Goal: Task Accomplishment & Management: Use online tool/utility

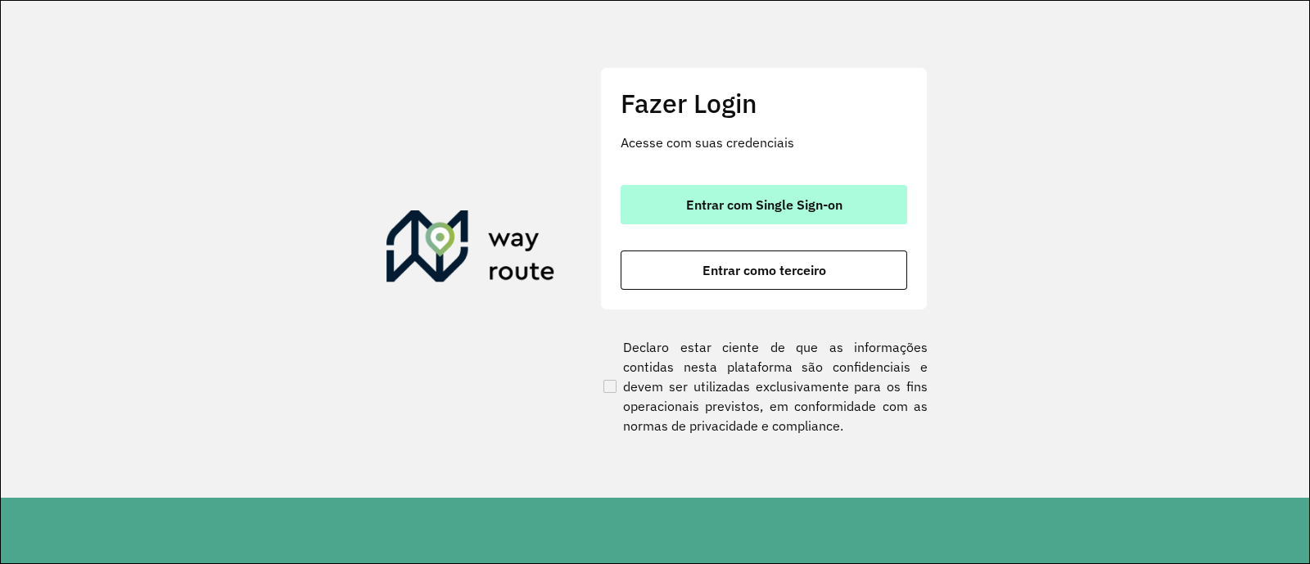
click at [787, 191] on button "Entrar com Single Sign-on" at bounding box center [764, 204] width 287 height 39
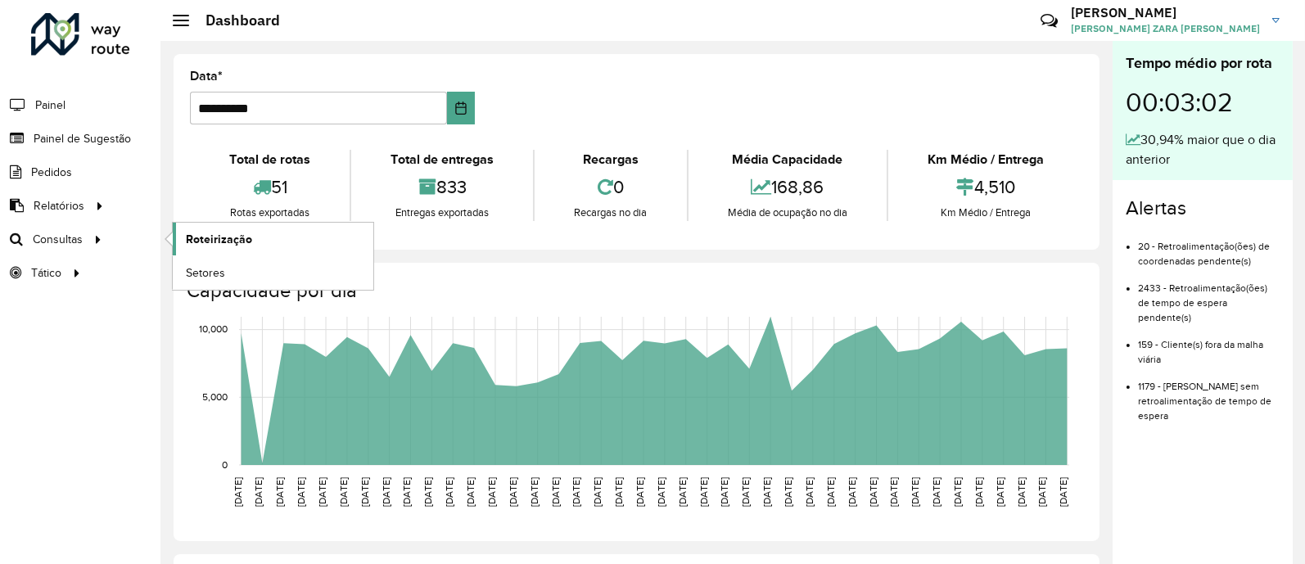
click at [220, 241] on span "Roteirização" at bounding box center [219, 239] width 66 height 17
click at [223, 237] on span "Roteirização" at bounding box center [219, 239] width 66 height 17
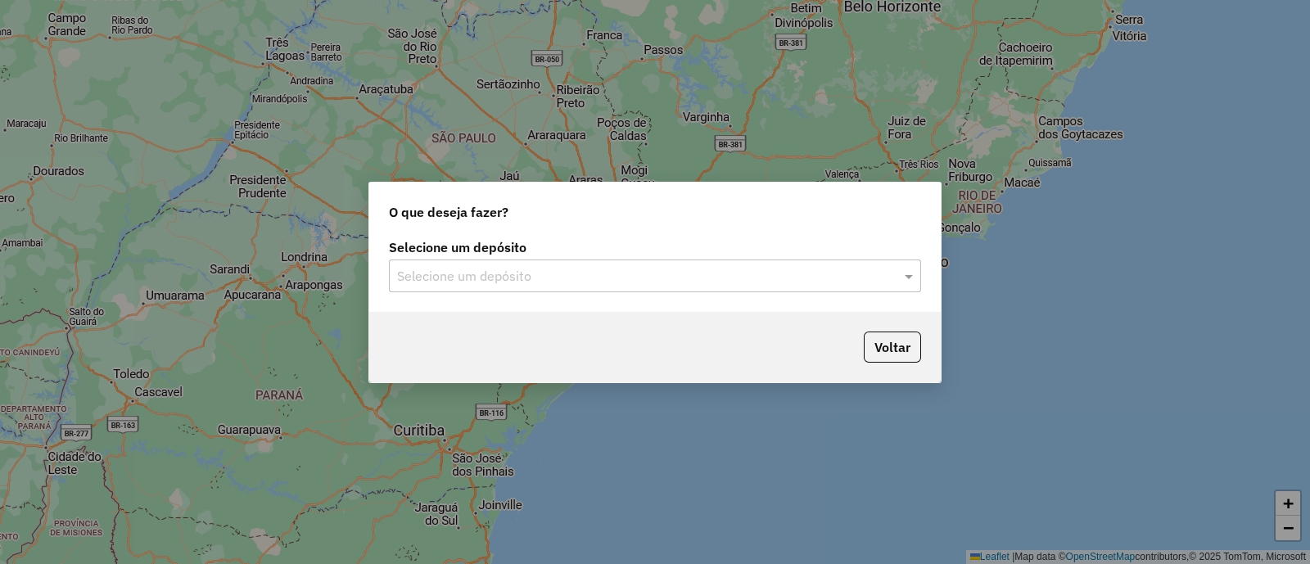
click at [727, 267] on input "text" at bounding box center [638, 277] width 483 height 20
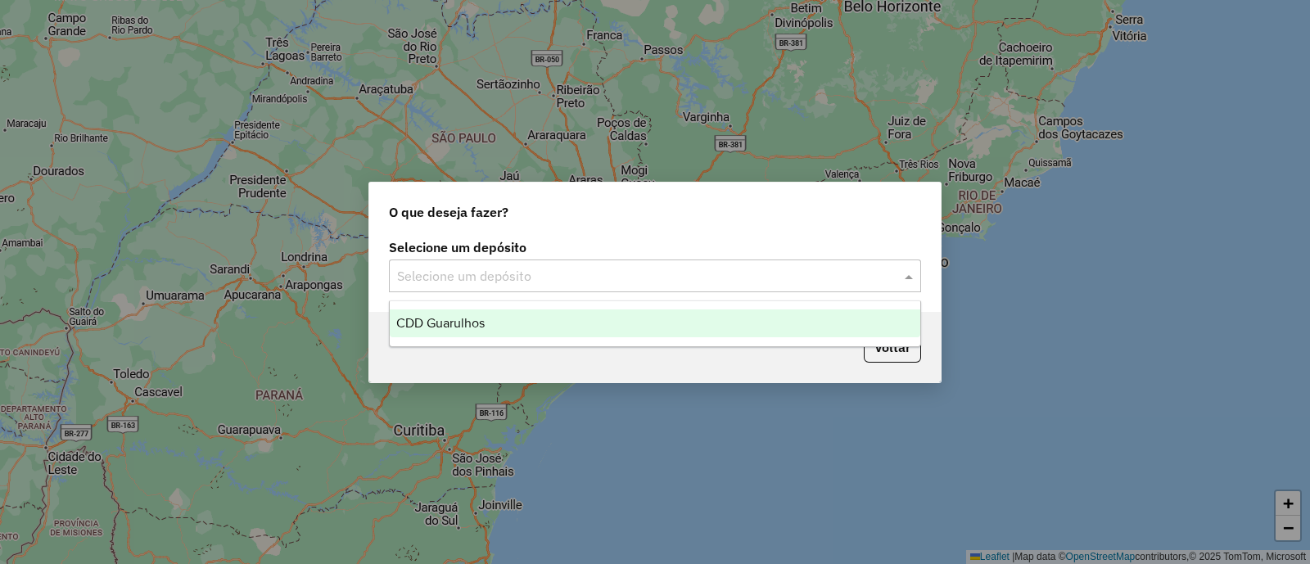
click at [422, 320] on span "CDD Guarulhos" at bounding box center [440, 323] width 88 height 14
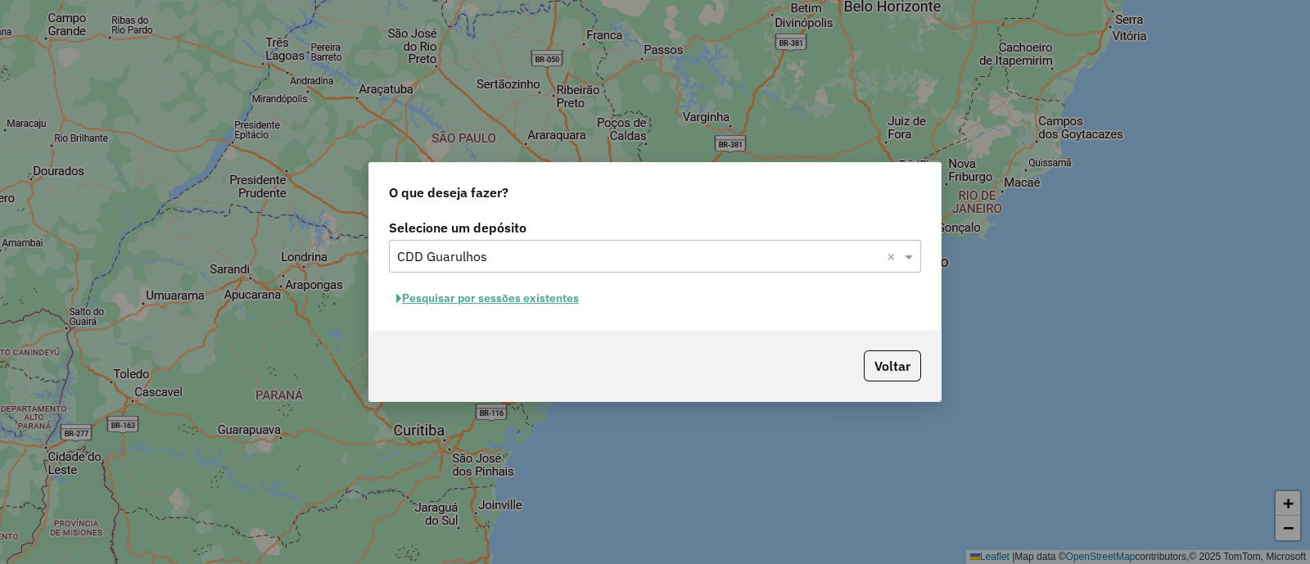
click at [501, 293] on button "Pesquisar por sessões existentes" at bounding box center [487, 298] width 197 height 25
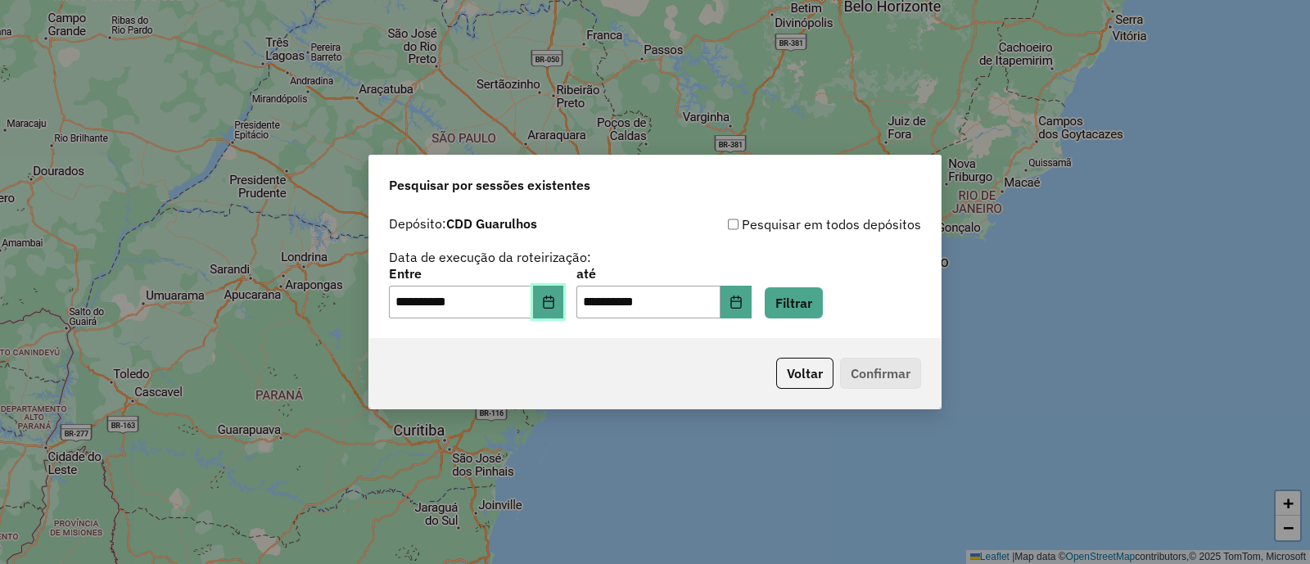
click at [564, 309] on button "Choose Date" at bounding box center [548, 302] width 31 height 33
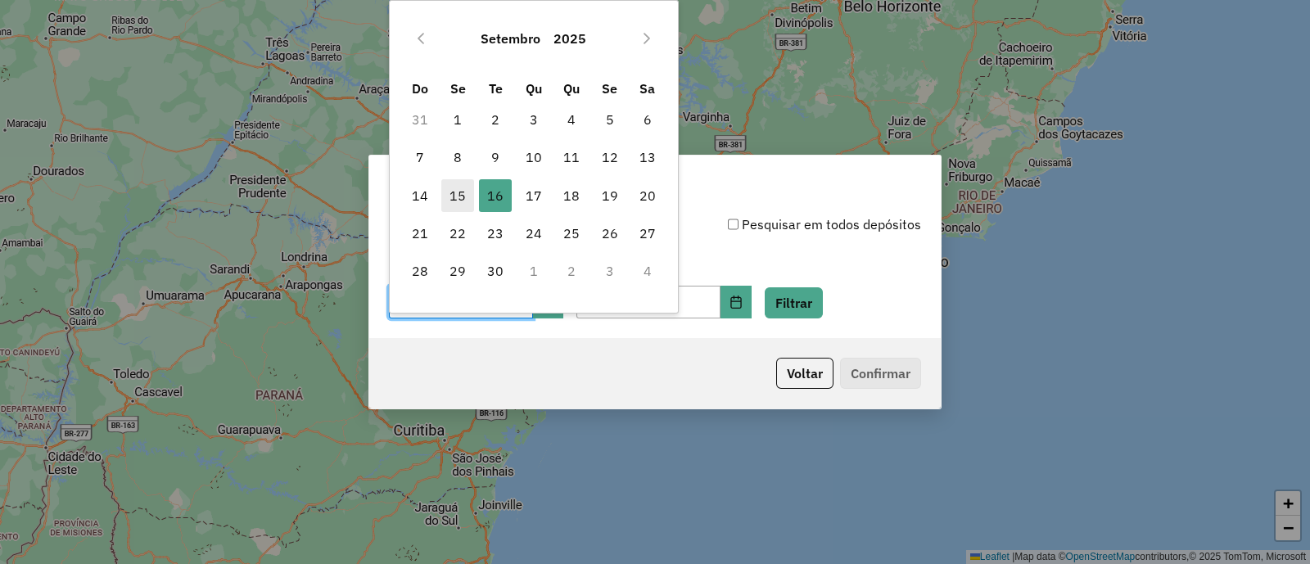
click at [462, 192] on span "15" at bounding box center [457, 195] width 33 height 33
type input "**********"
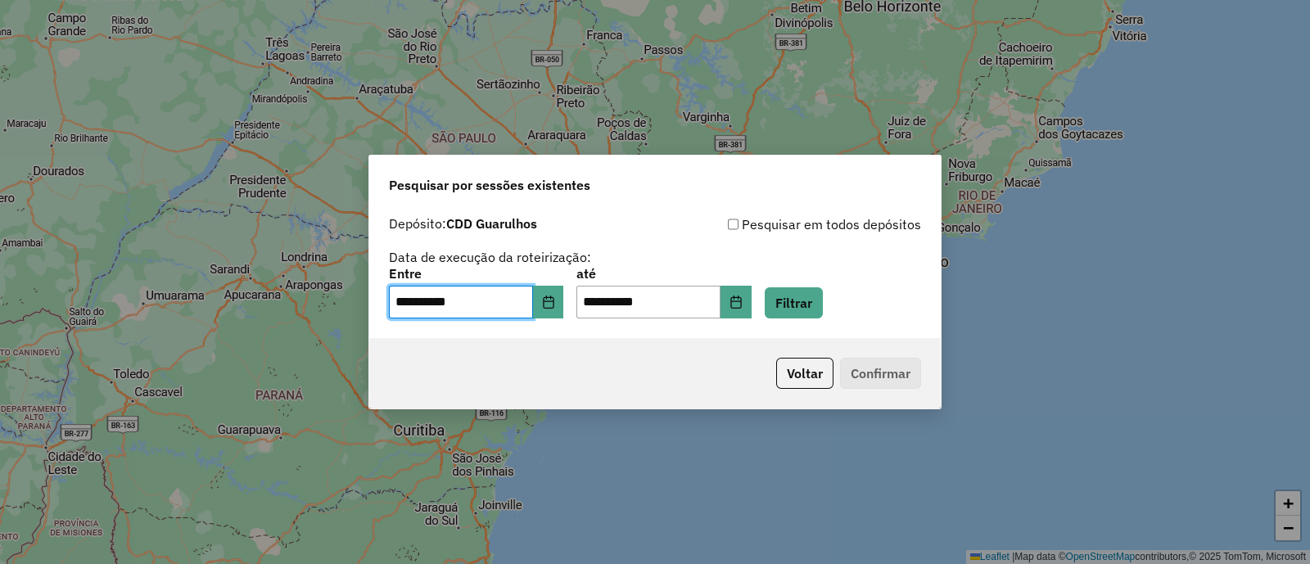
click at [462, 192] on span "Pesquisar por sessões existentes" at bounding box center [489, 185] width 201 height 20
click at [743, 307] on icon "Choose Date" at bounding box center [736, 302] width 13 height 13
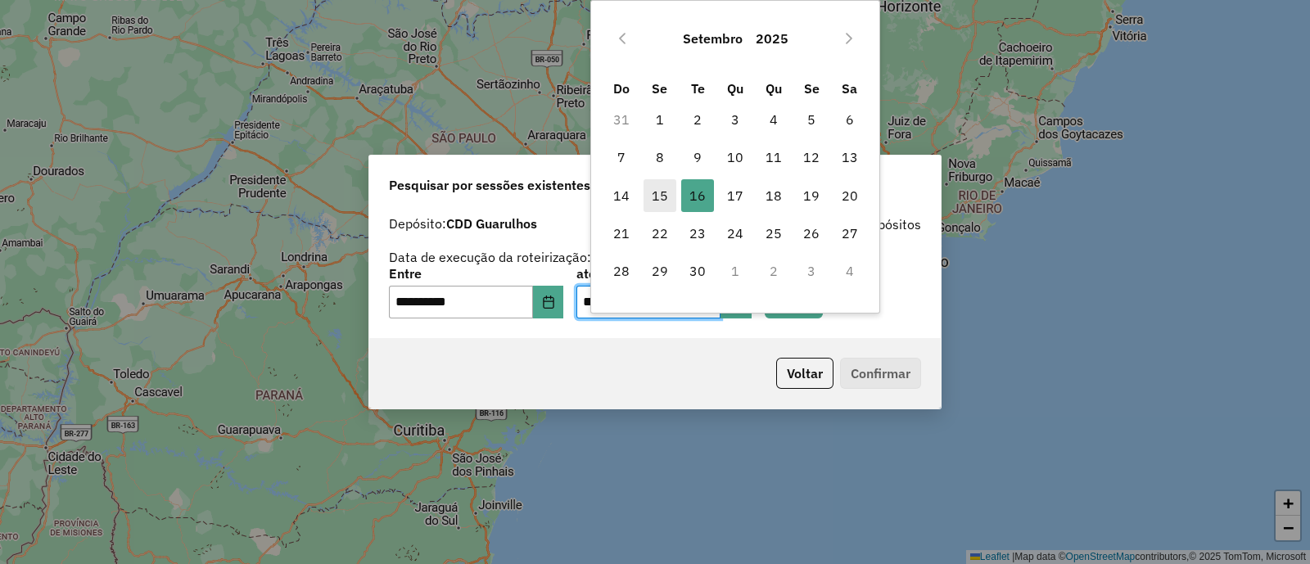
click at [659, 194] on span "15" at bounding box center [660, 195] width 33 height 33
type input "**********"
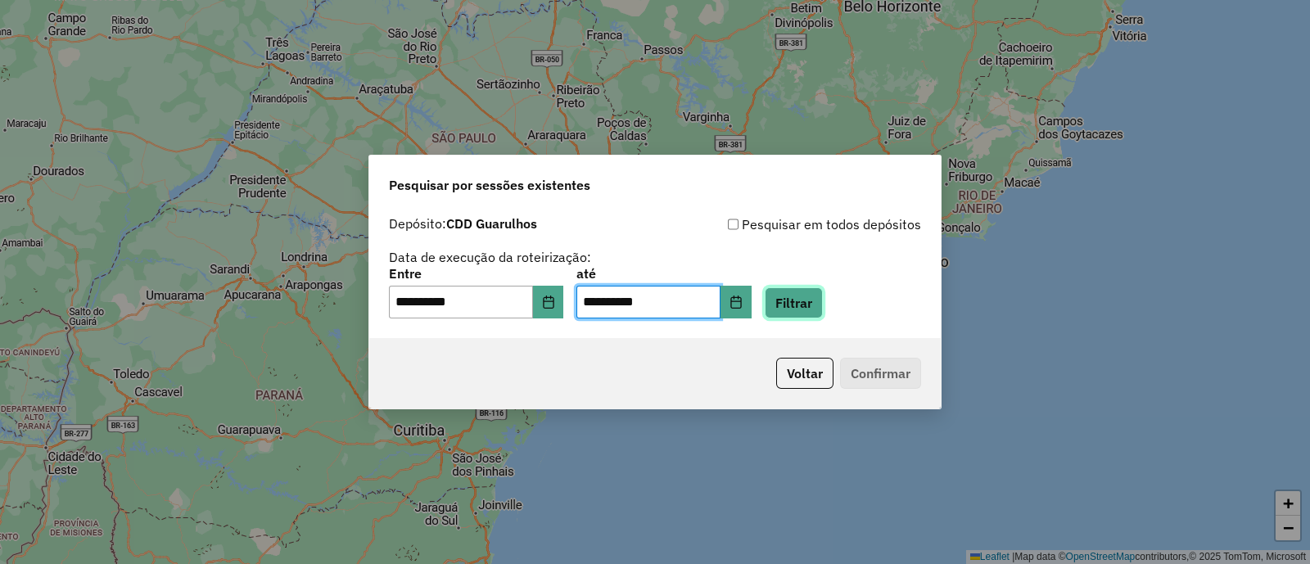
click at [823, 301] on button "Filtrar" at bounding box center [794, 302] width 58 height 31
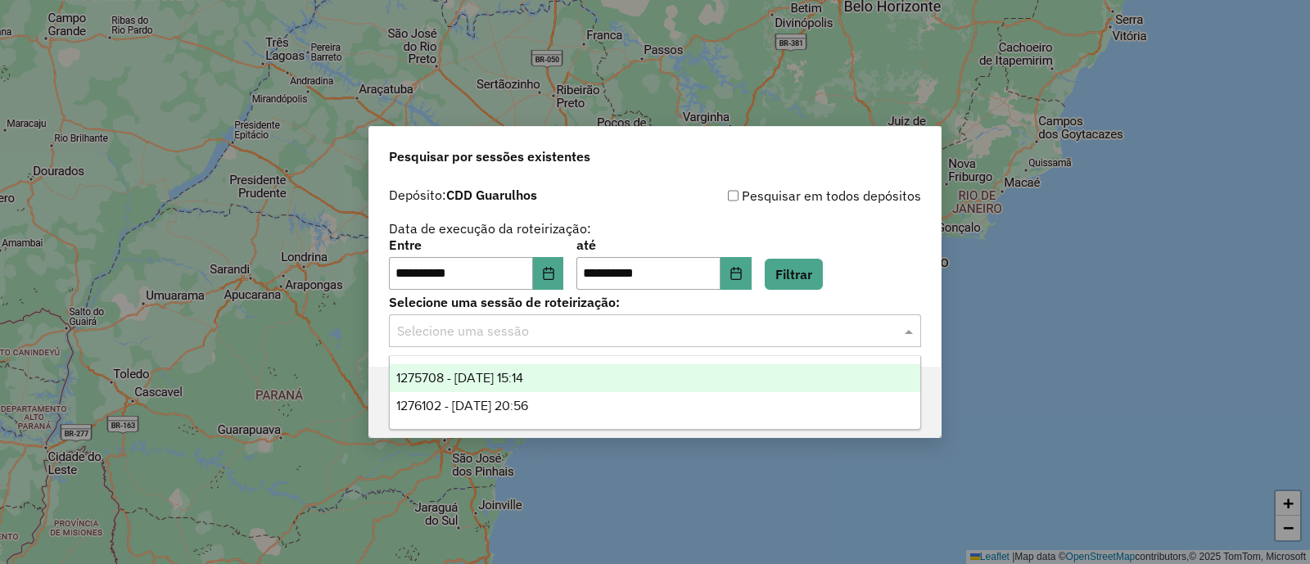
click at [451, 324] on input "text" at bounding box center [638, 332] width 483 height 20
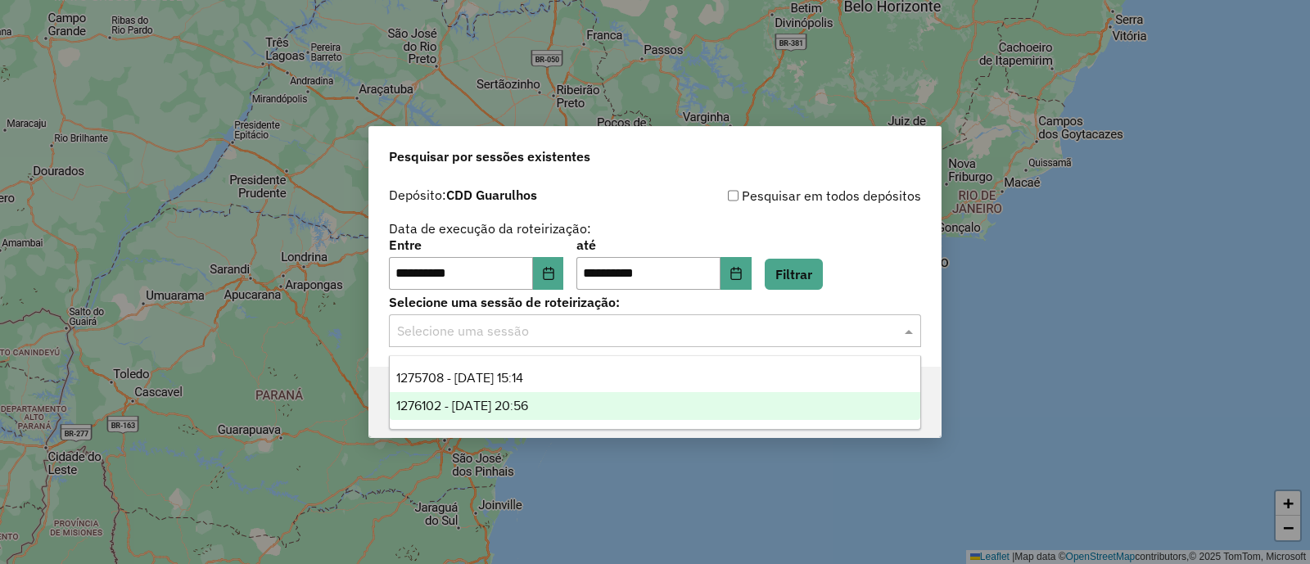
click at [562, 407] on div "1276102 - 15/09/2025 20:56" at bounding box center [655, 406] width 531 height 28
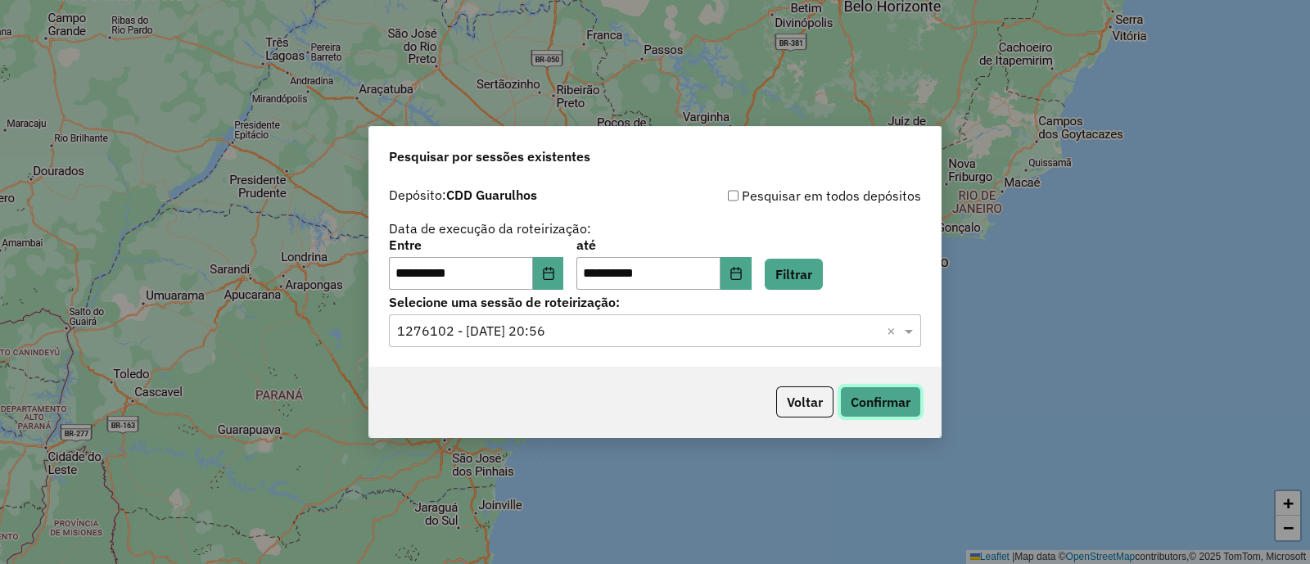
click at [875, 398] on button "Confirmar" at bounding box center [880, 402] width 81 height 31
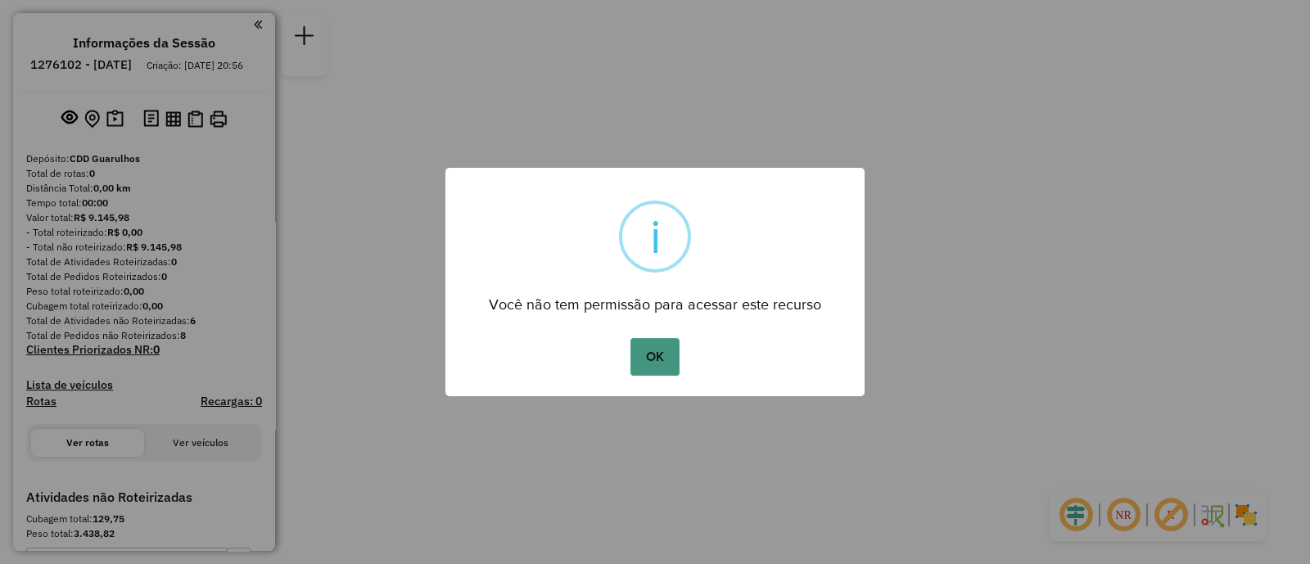
click at [655, 352] on button "OK" at bounding box center [655, 357] width 48 height 38
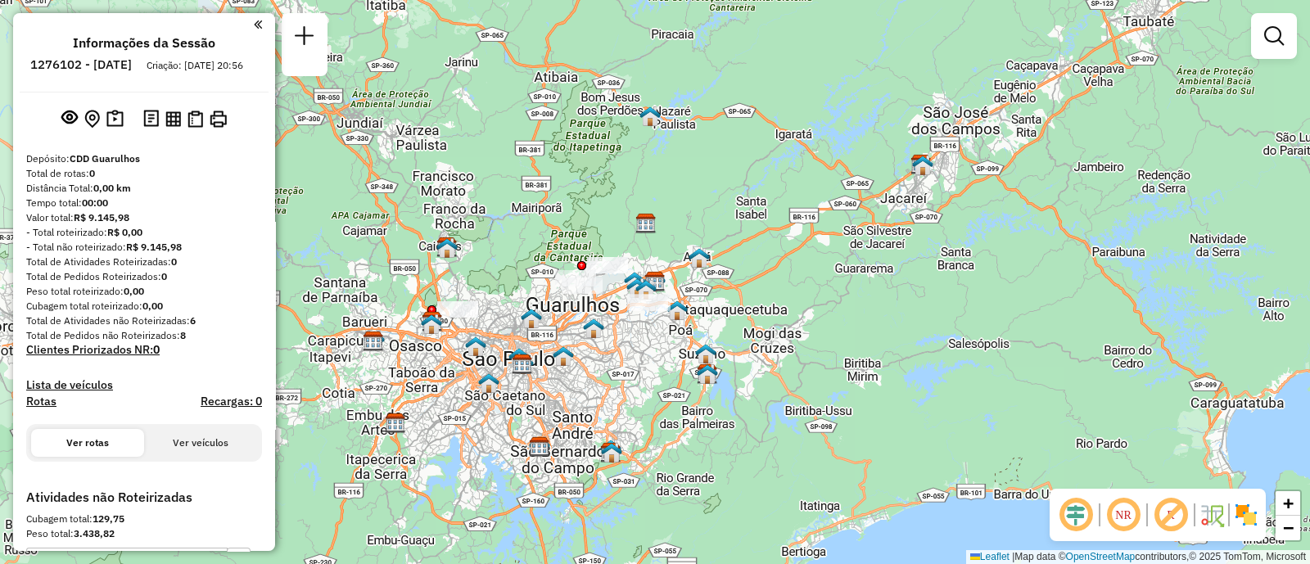
click at [1219, 514] on img at bounding box center [1212, 515] width 26 height 26
click at [1209, 522] on img at bounding box center [1212, 515] width 26 height 26
click at [1247, 512] on img at bounding box center [1246, 515] width 26 height 26
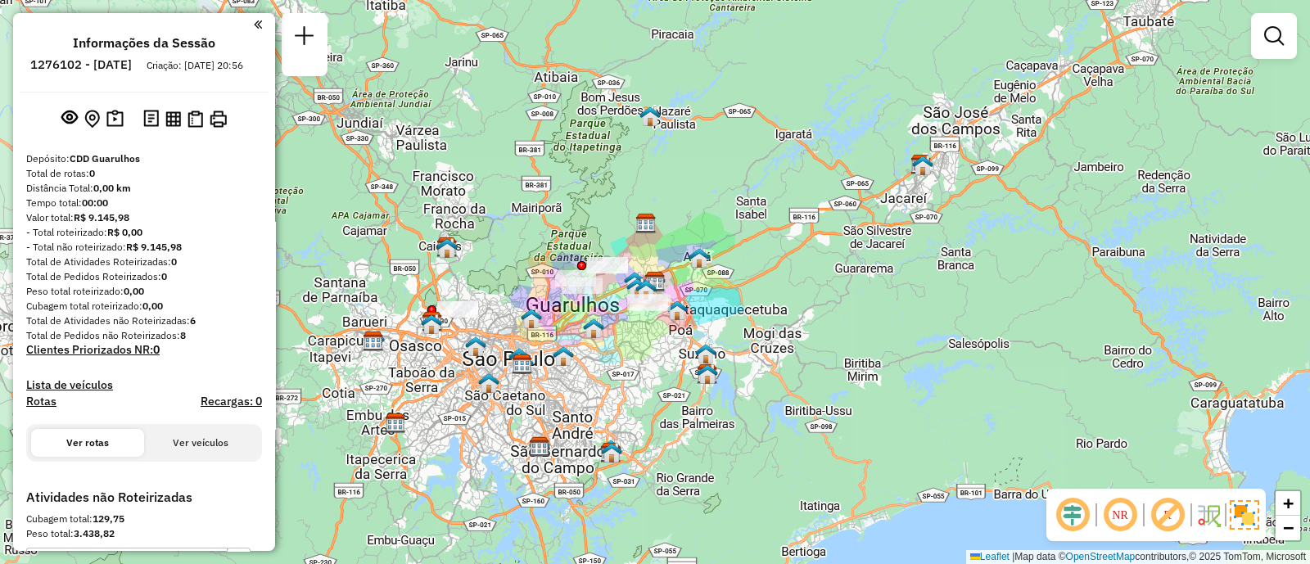
click at [1247, 512] on img at bounding box center [1244, 514] width 29 height 29
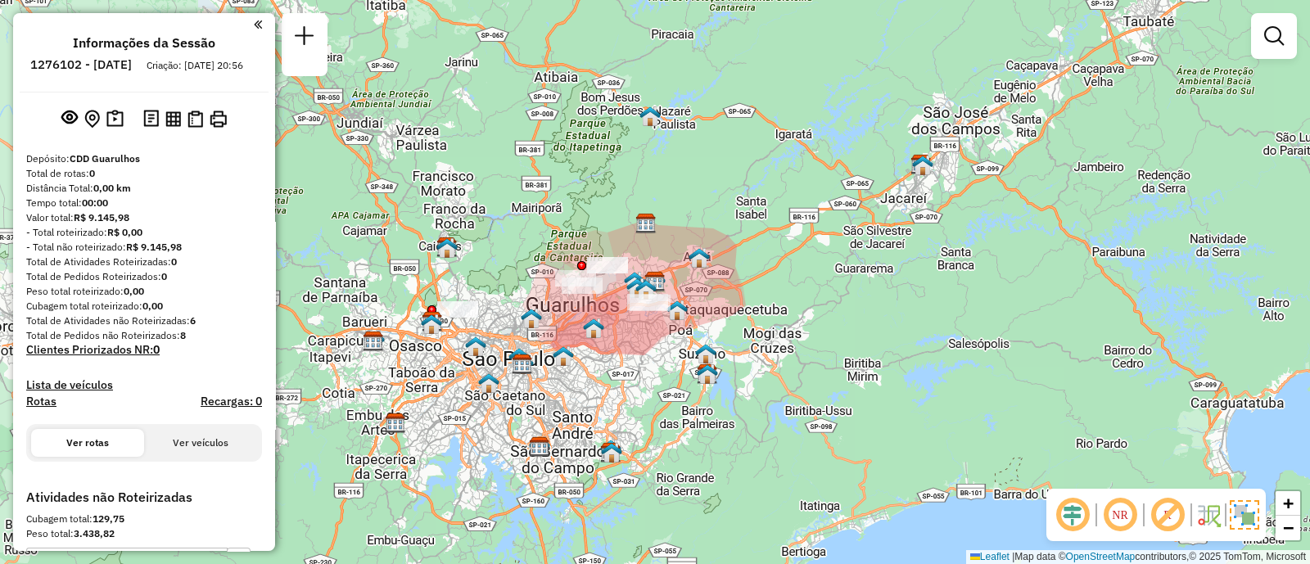
click at [1249, 518] on img at bounding box center [1244, 514] width 29 height 29
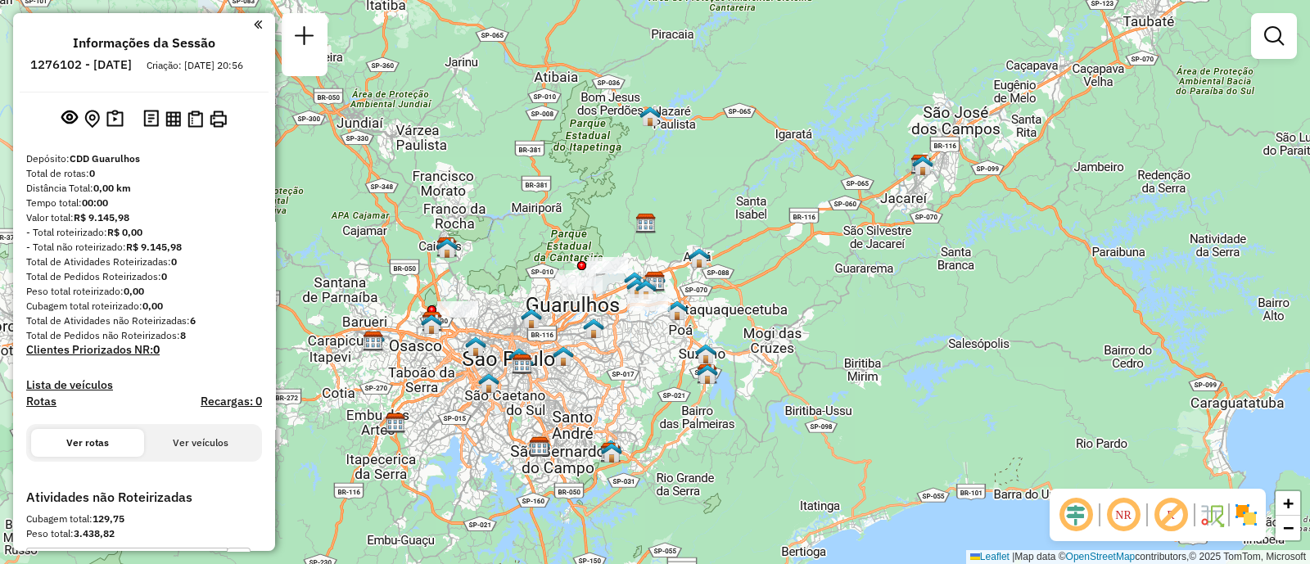
click at [1249, 518] on img at bounding box center [1246, 515] width 26 height 26
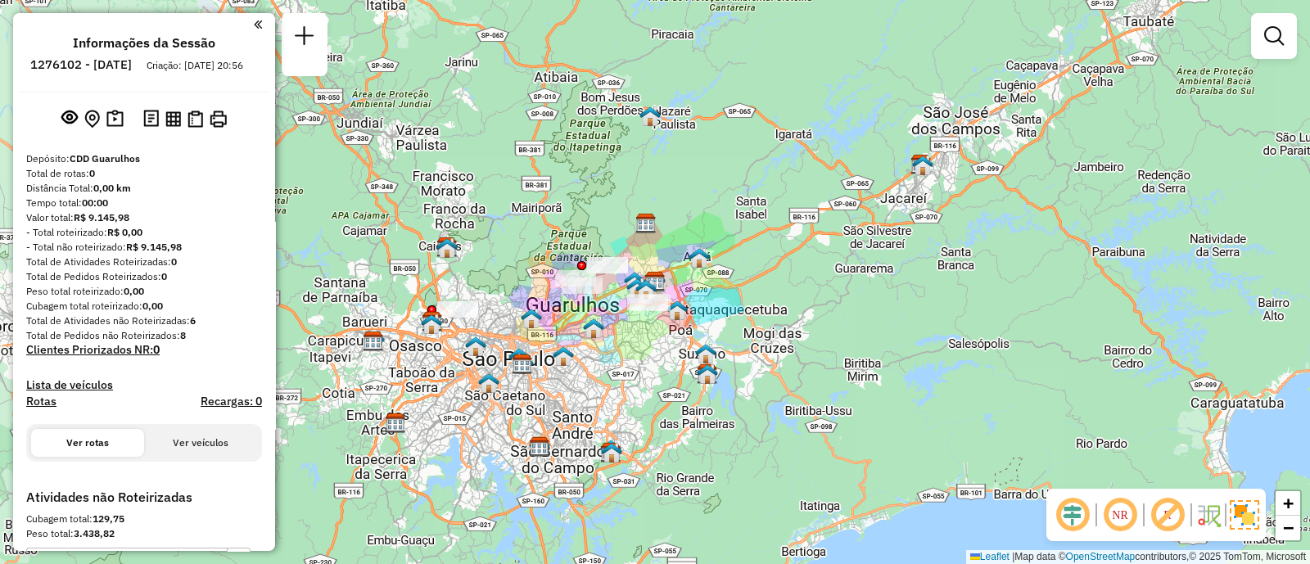
click at [1063, 515] on em at bounding box center [1072, 514] width 39 height 39
click at [1075, 520] on em at bounding box center [1072, 514] width 39 height 39
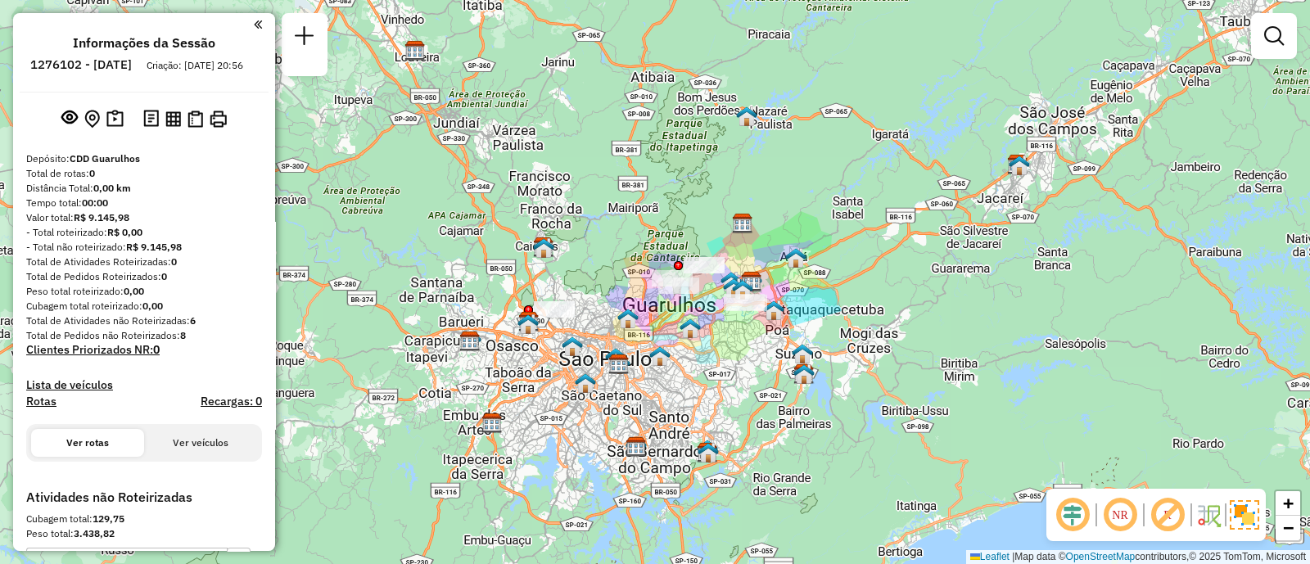
drag, startPoint x: 598, startPoint y: 403, endPoint x: 721, endPoint y: 362, distance: 129.5
click at [696, 403] on div "Janela de atendimento Grade de atendimento Capacidade Transportadoras Veículos …" at bounding box center [655, 282] width 1310 height 564
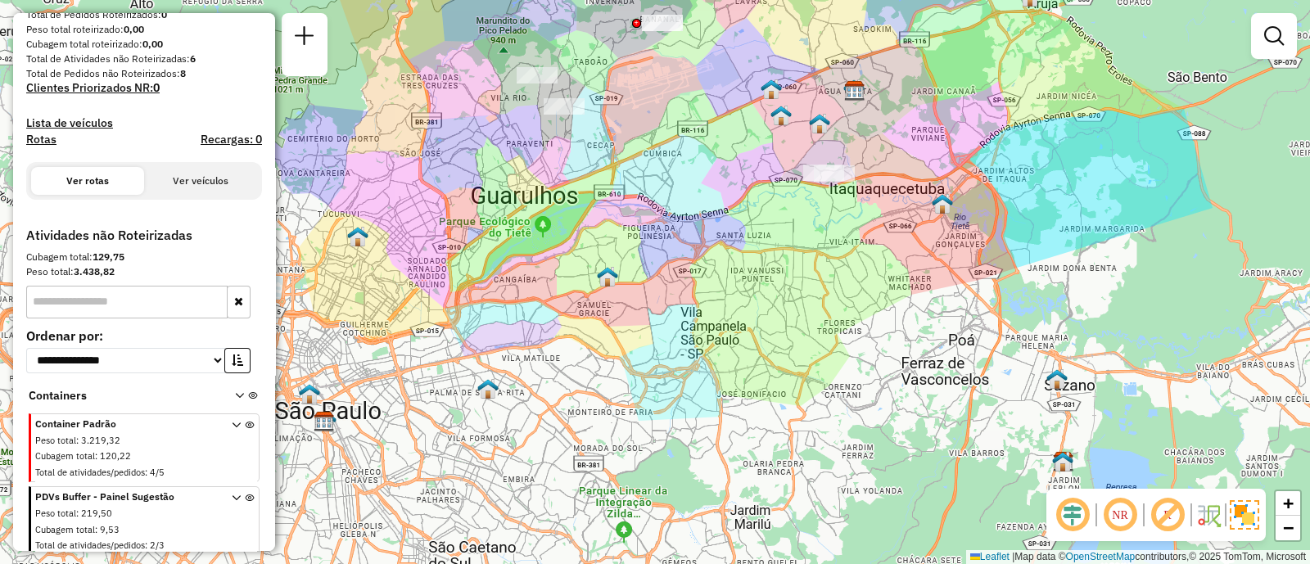
scroll to position [282, 0]
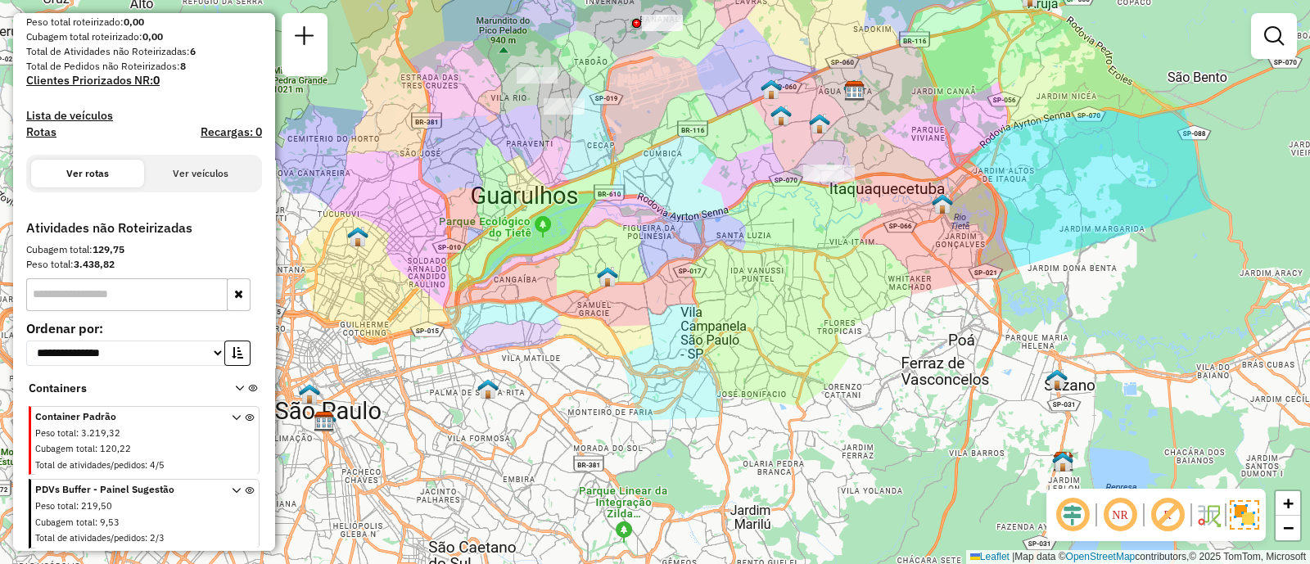
click at [196, 174] on button "Ver veículos" at bounding box center [200, 174] width 113 height 28
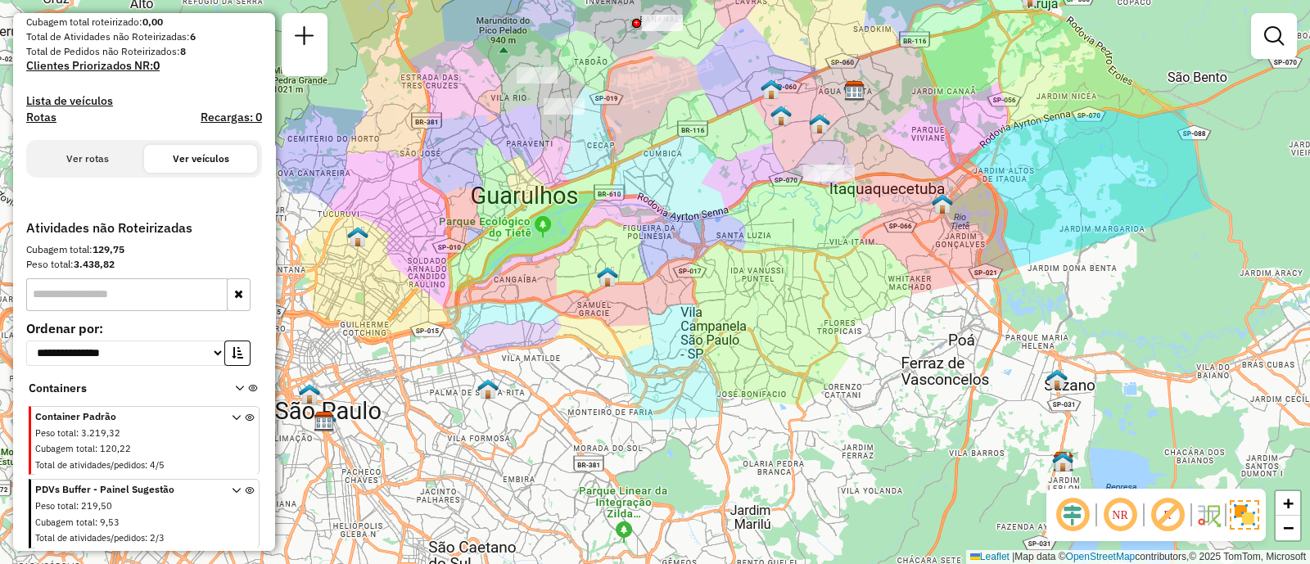
scroll to position [0, 0]
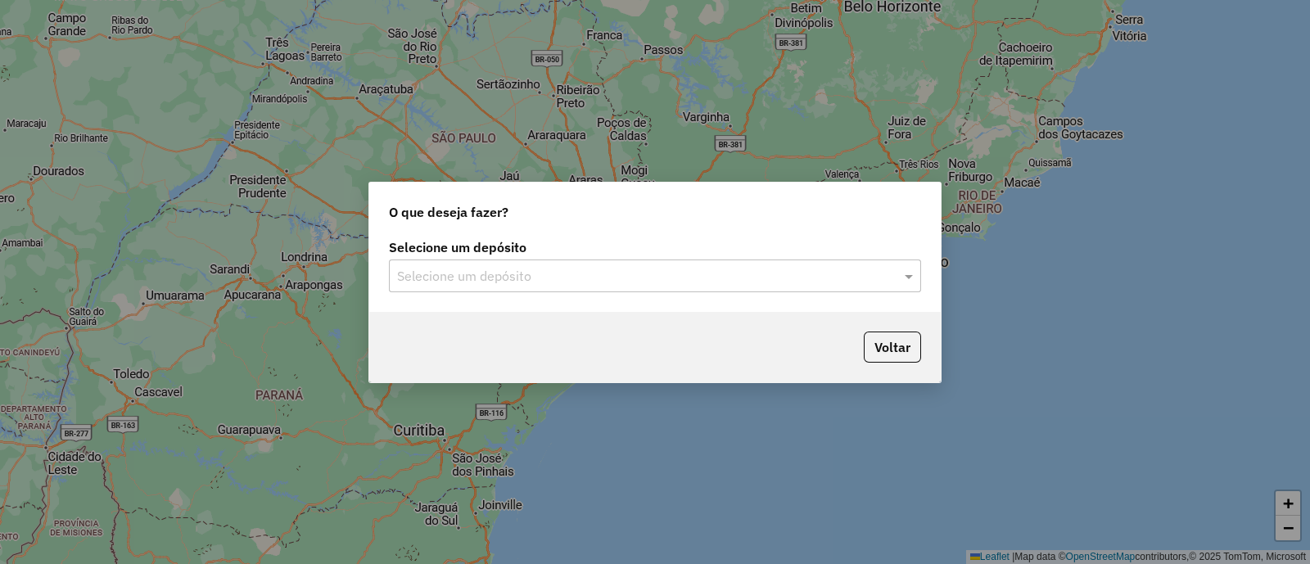
drag, startPoint x: 557, startPoint y: 268, endPoint x: 536, endPoint y: 282, distance: 24.8
click at [554, 269] on input "text" at bounding box center [638, 277] width 483 height 20
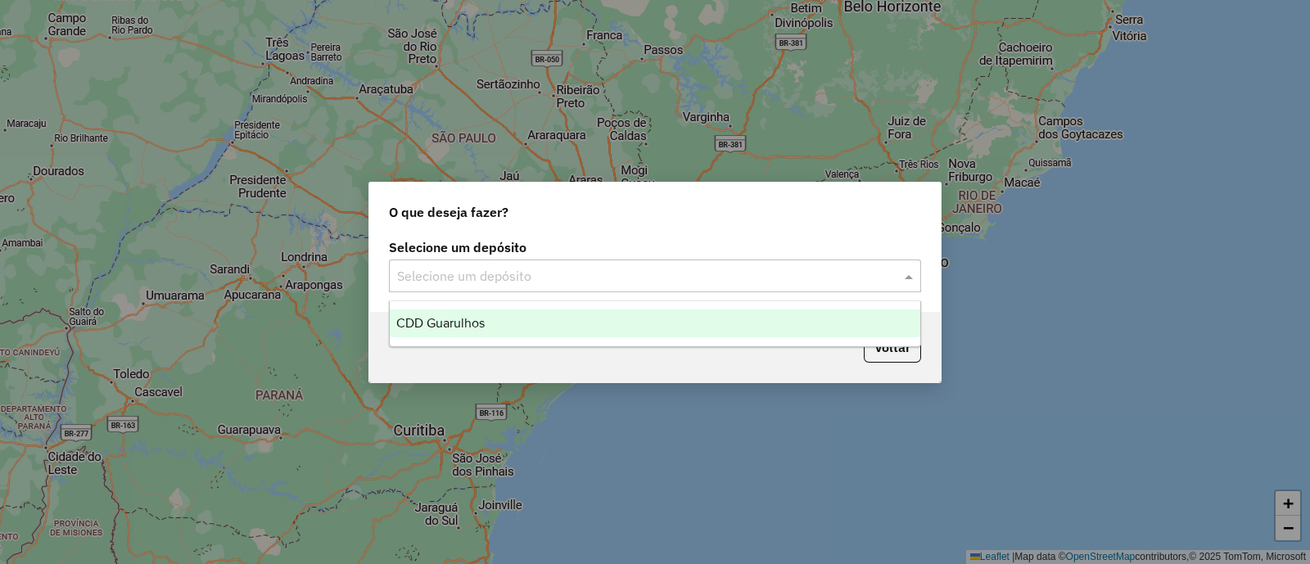
click at [495, 324] on div "CDD Guarulhos" at bounding box center [655, 324] width 531 height 28
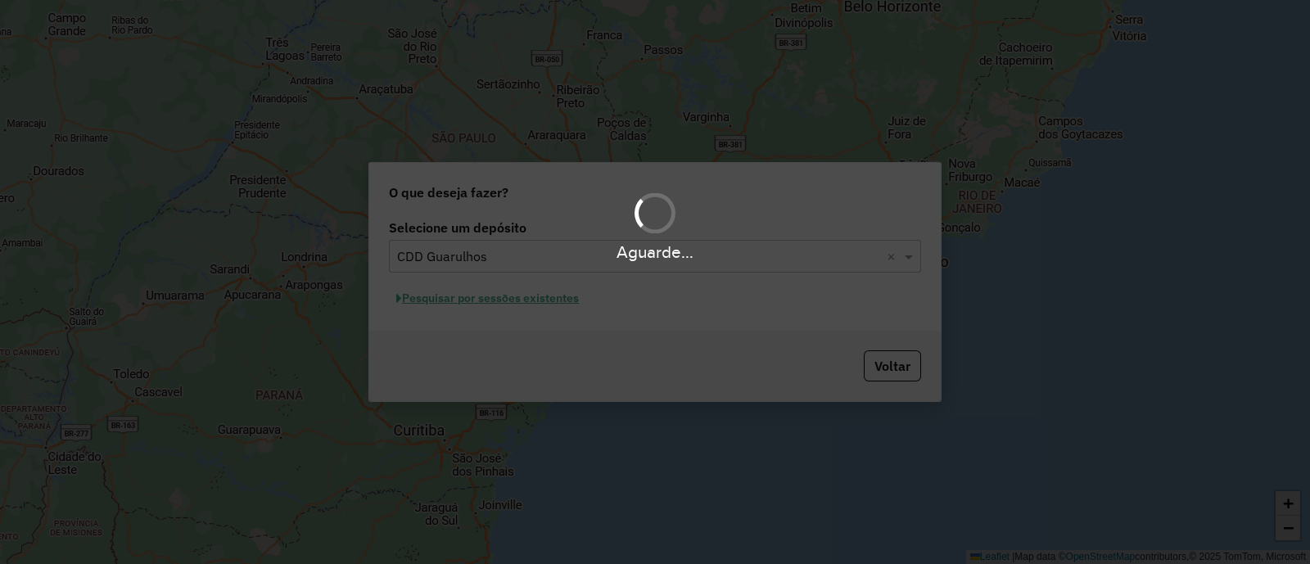
click at [544, 292] on div "Aguarde..." at bounding box center [655, 282] width 1310 height 564
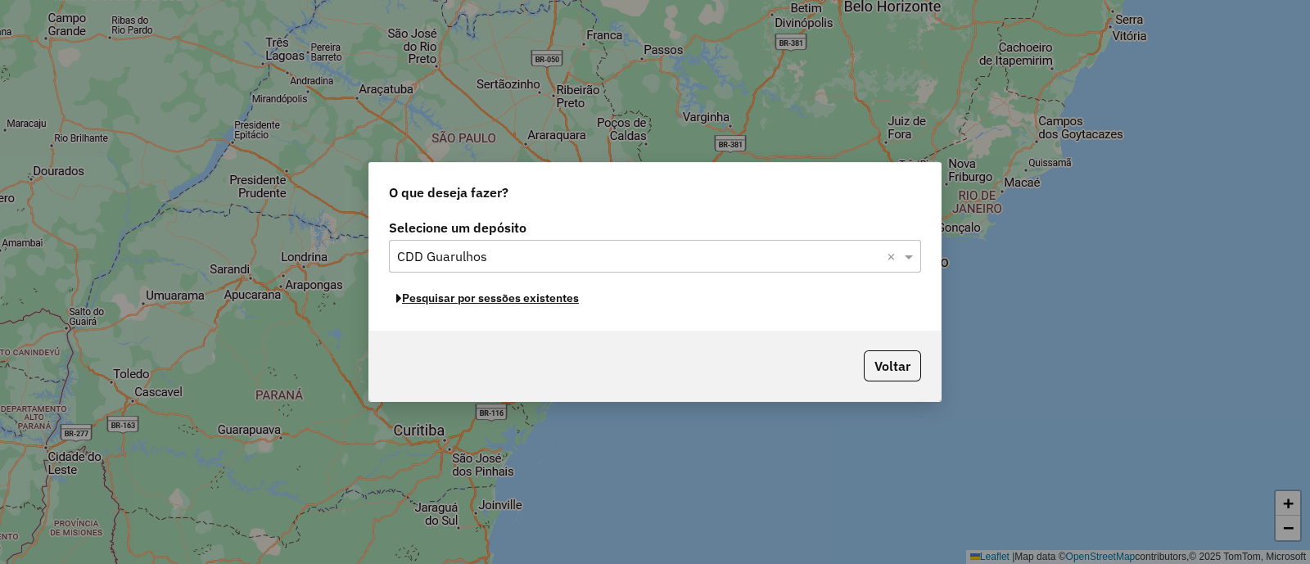
click at [544, 292] on button "Pesquisar por sessões existentes" at bounding box center [487, 298] width 197 height 25
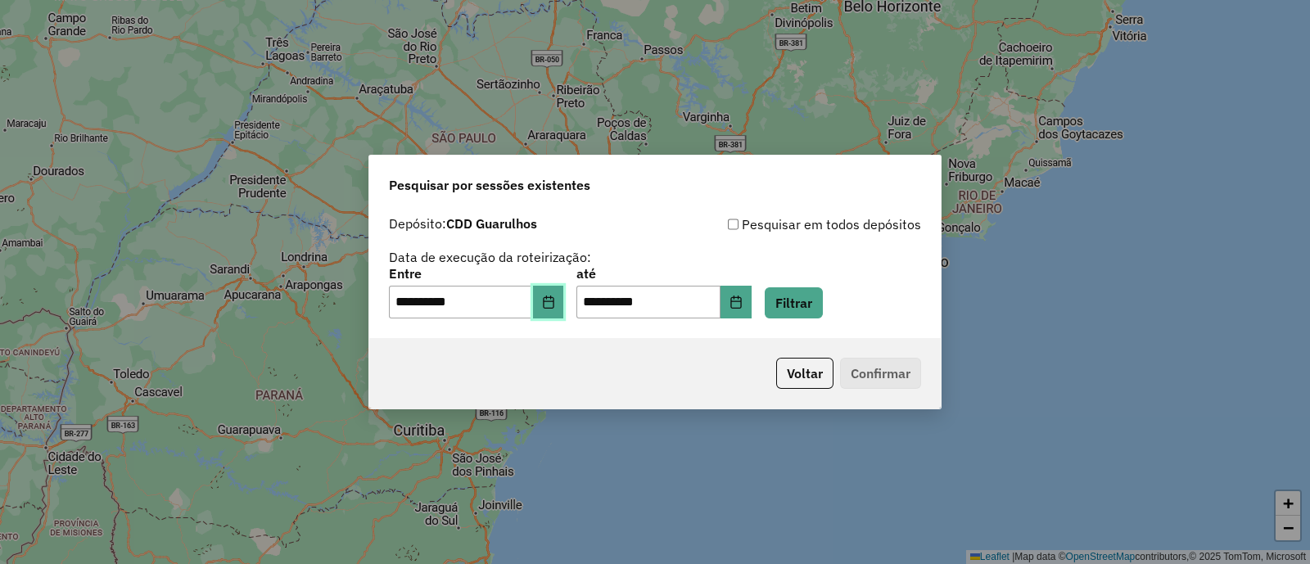
click at [553, 304] on button "Choose Date" at bounding box center [548, 302] width 31 height 33
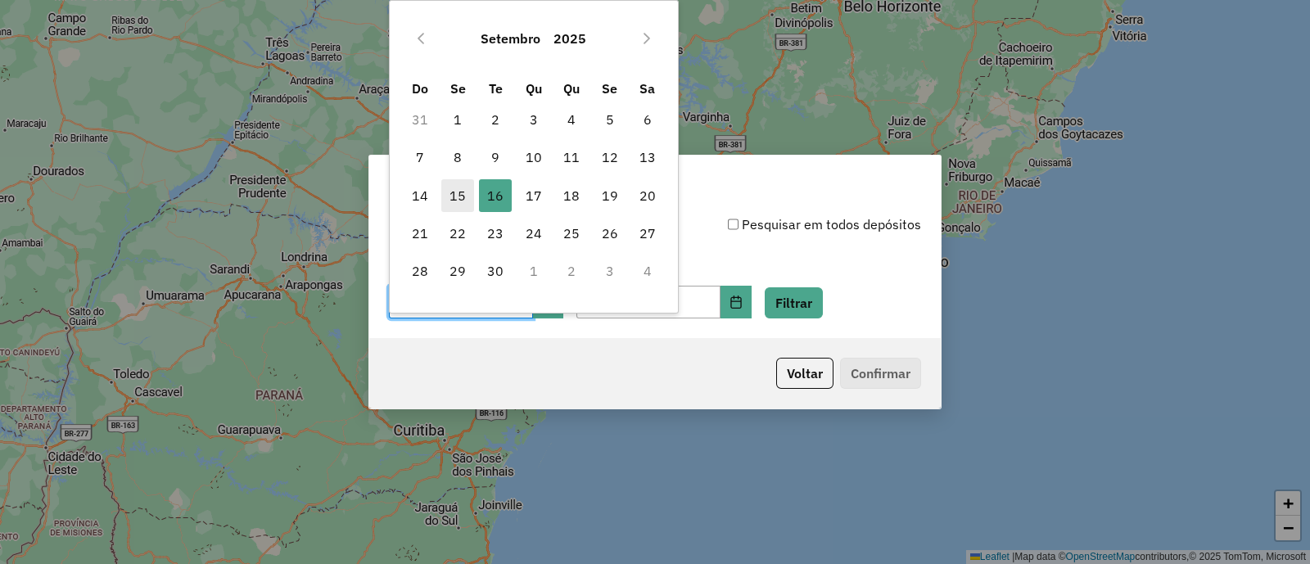
click at [467, 198] on span "15" at bounding box center [457, 195] width 33 height 33
type input "**********"
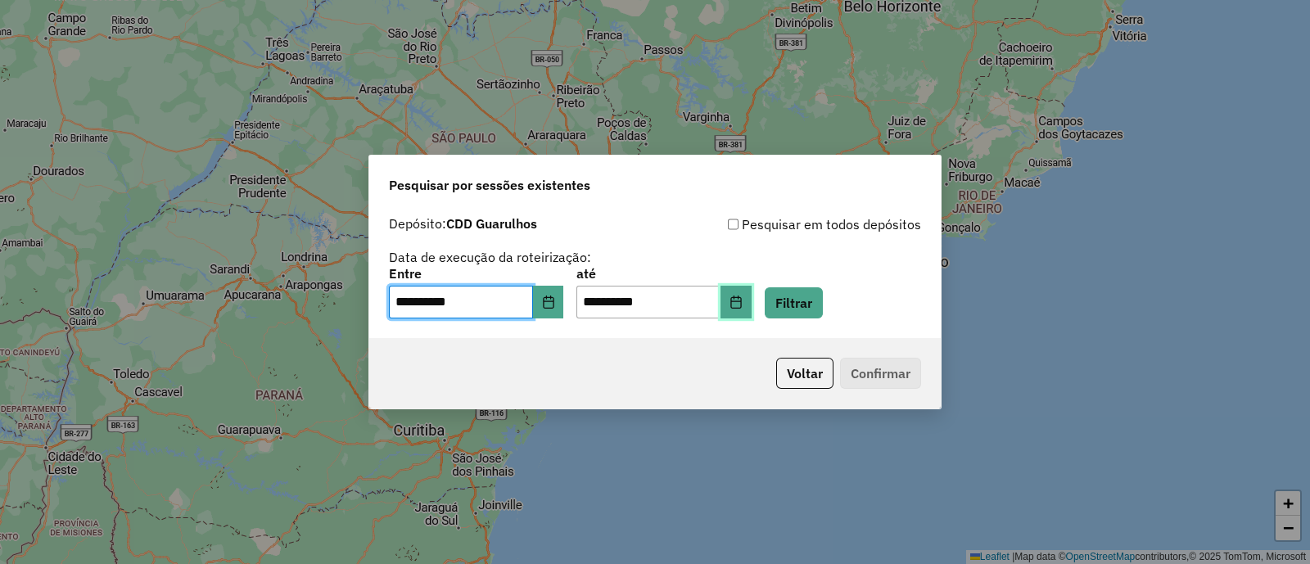
click at [743, 305] on icon "Choose Date" at bounding box center [736, 302] width 13 height 13
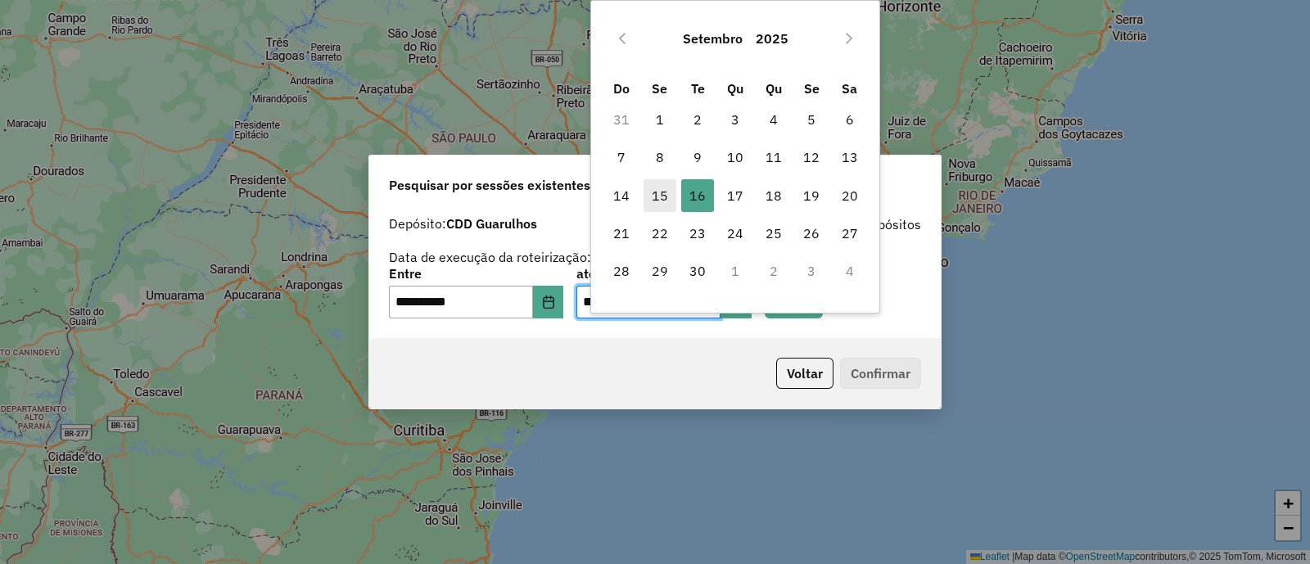
click at [659, 197] on span "15" at bounding box center [660, 195] width 33 height 33
type input "**********"
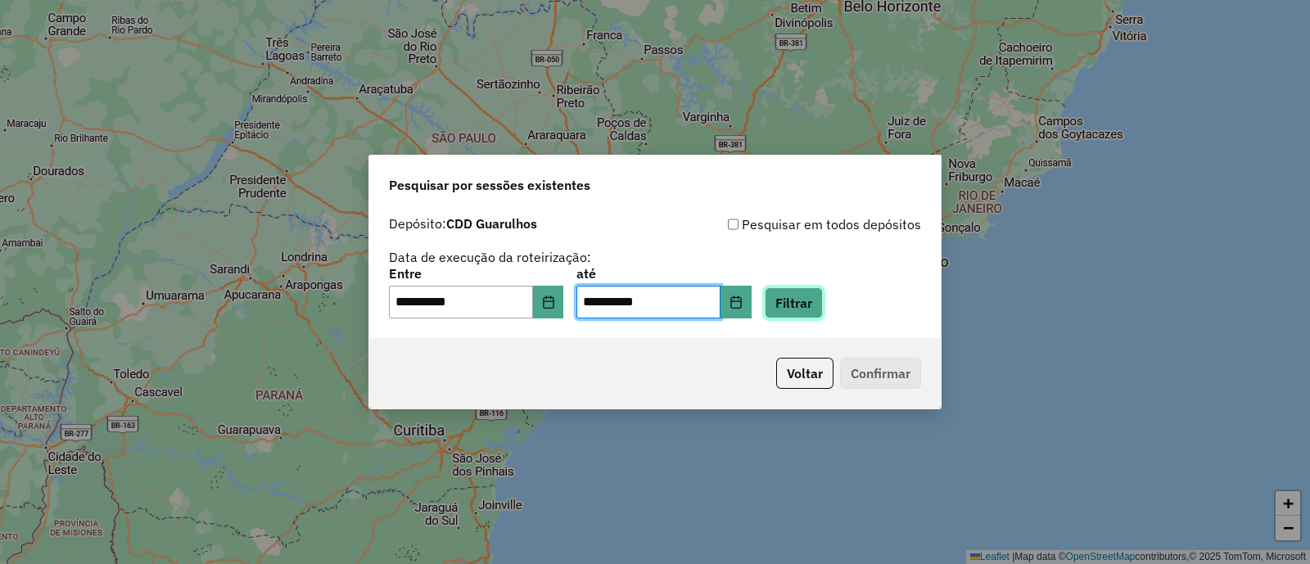
click at [814, 301] on button "Filtrar" at bounding box center [794, 302] width 58 height 31
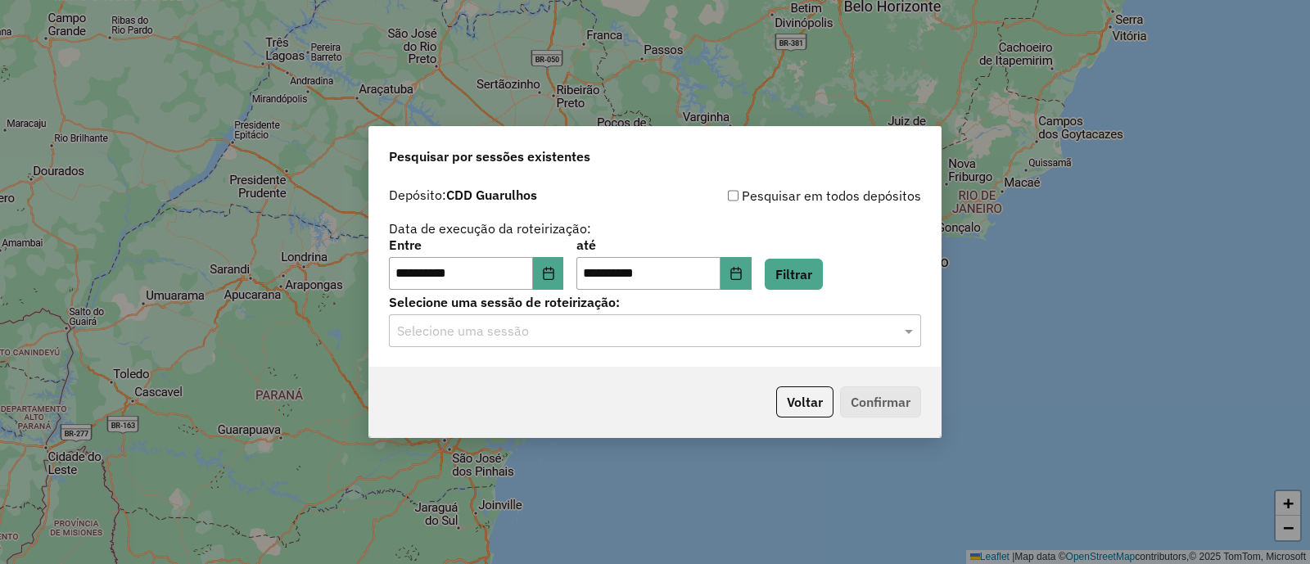
click at [621, 339] on input "text" at bounding box center [638, 332] width 483 height 20
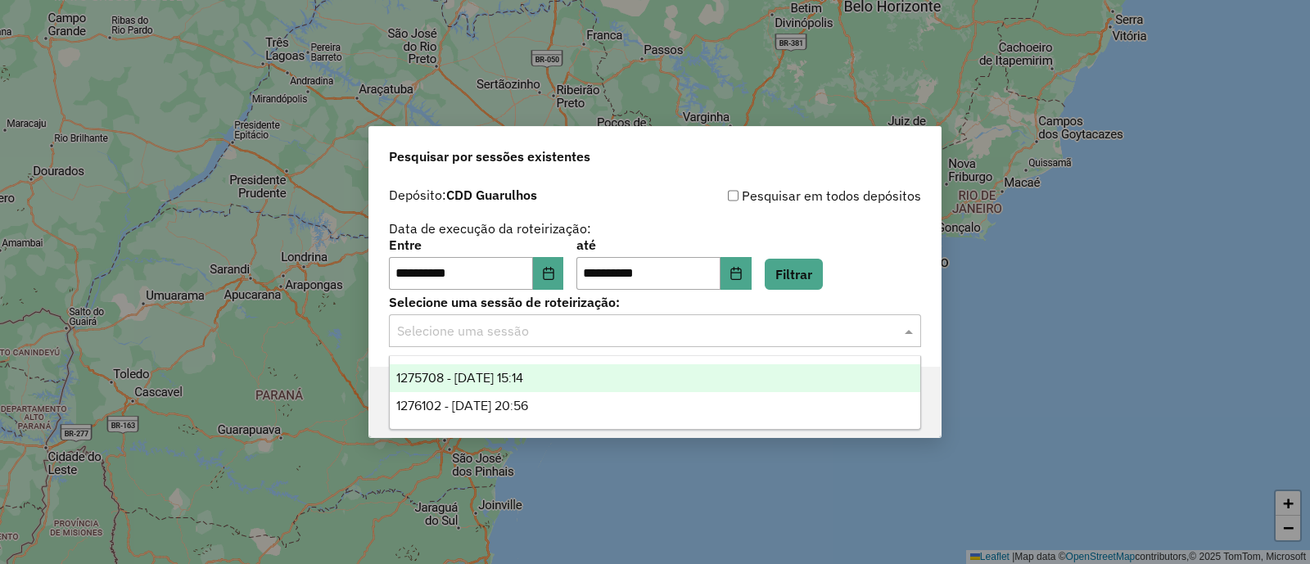
click at [575, 381] on div "1275708 - 15/09/2025 15:14" at bounding box center [655, 378] width 531 height 28
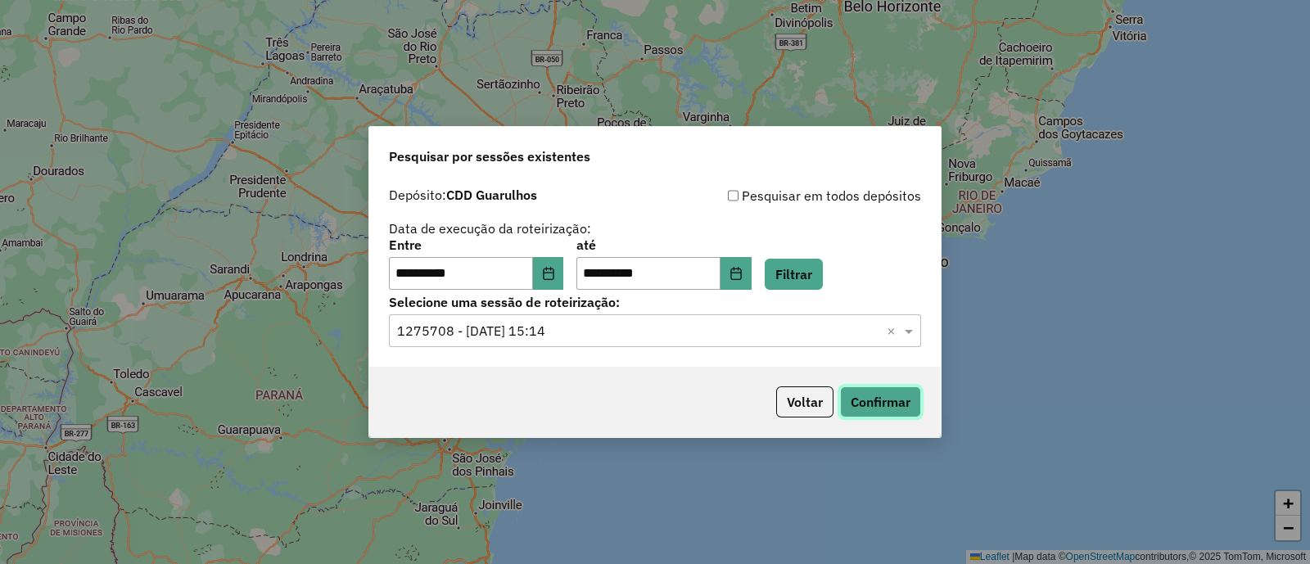
click at [887, 407] on button "Confirmar" at bounding box center [880, 402] width 81 height 31
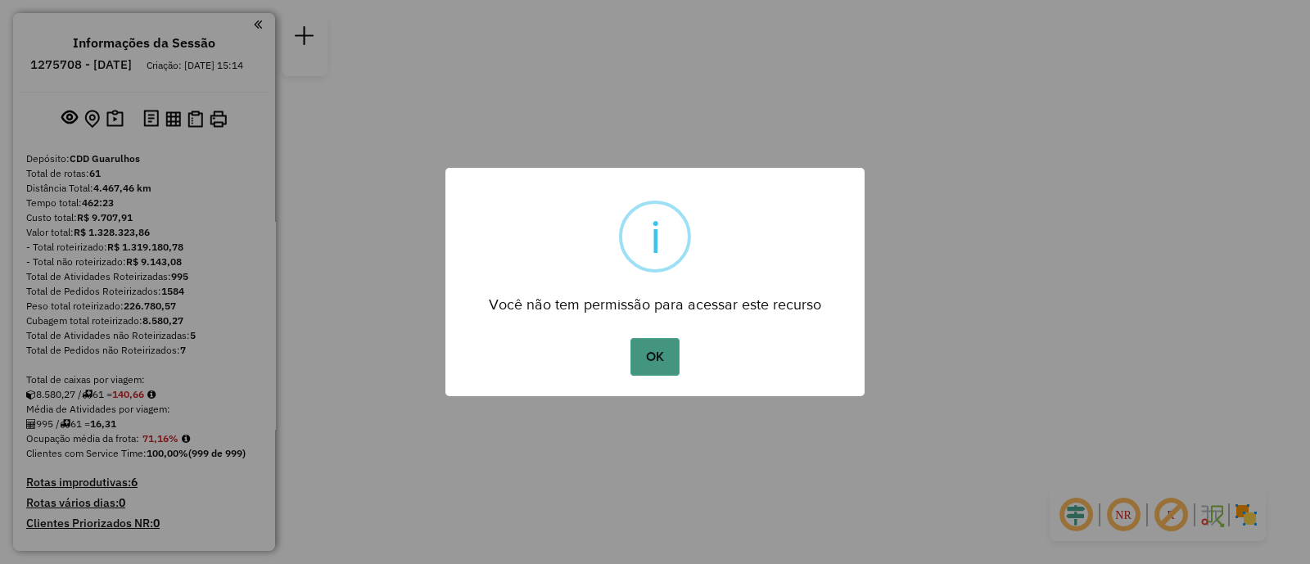
click at [660, 356] on button "OK" at bounding box center [655, 357] width 48 height 38
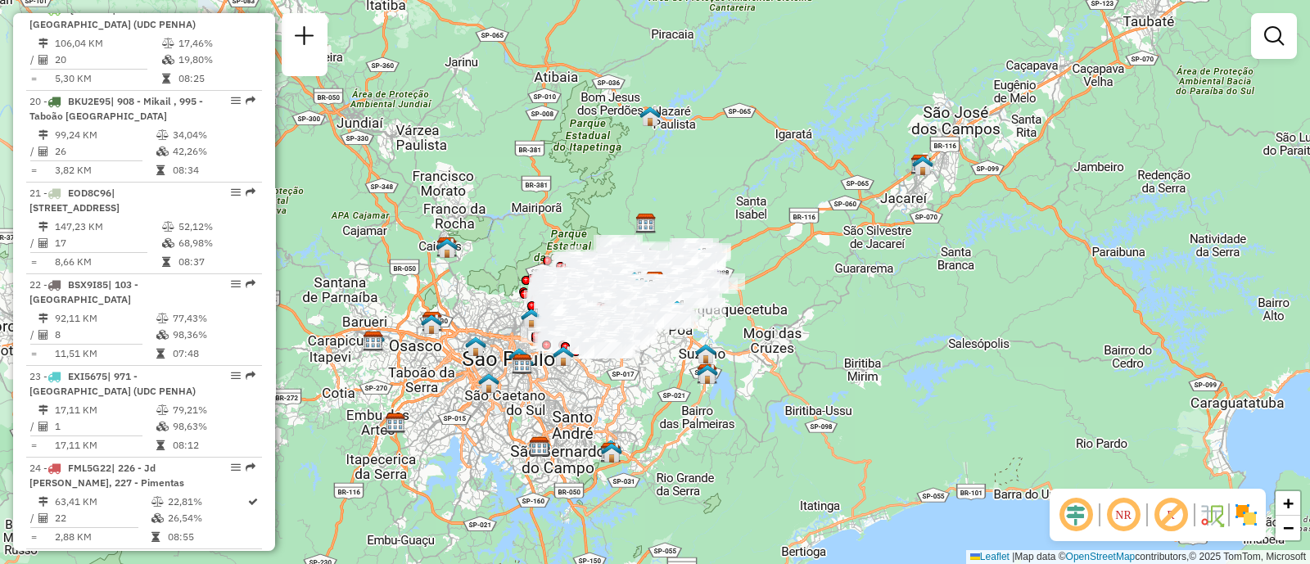
scroll to position [2355, 0]
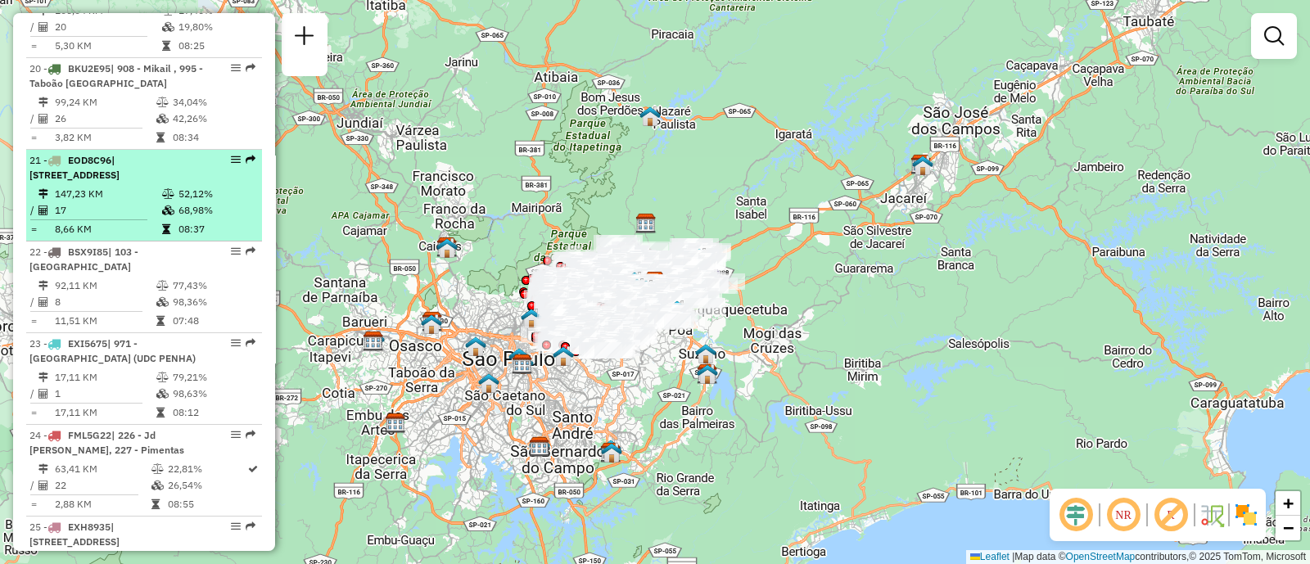
click at [117, 170] on span "| [STREET_ADDRESS]" at bounding box center [74, 167] width 90 height 27
select select "**********"
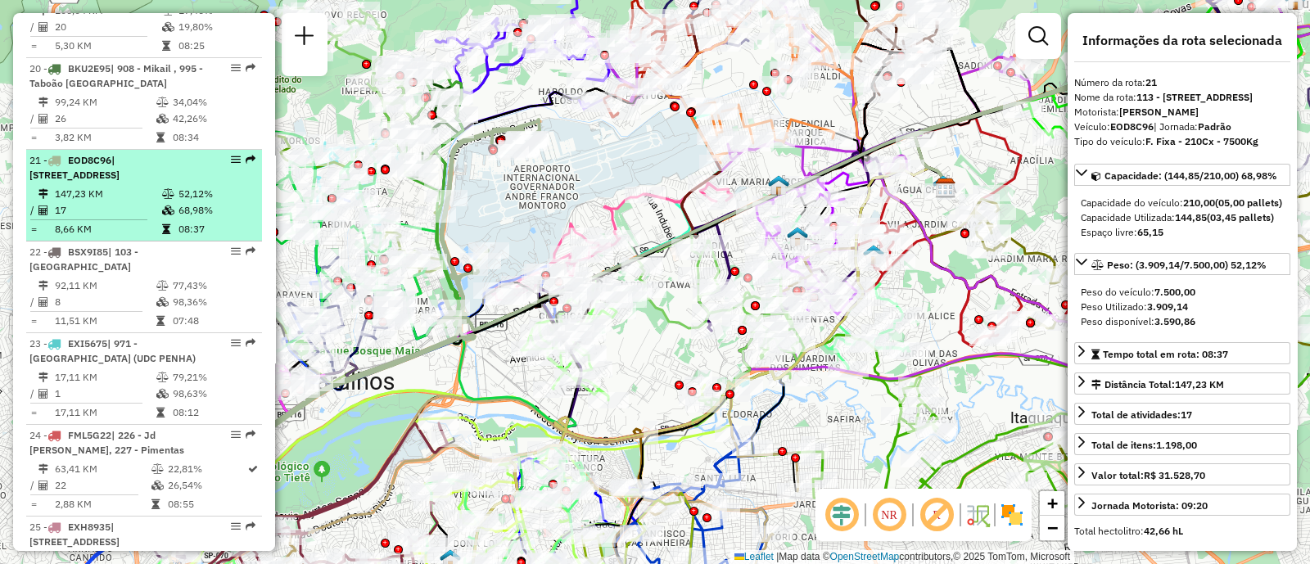
click at [246, 155] on em at bounding box center [251, 160] width 10 height 10
click at [233, 157] on em at bounding box center [236, 160] width 10 height 10
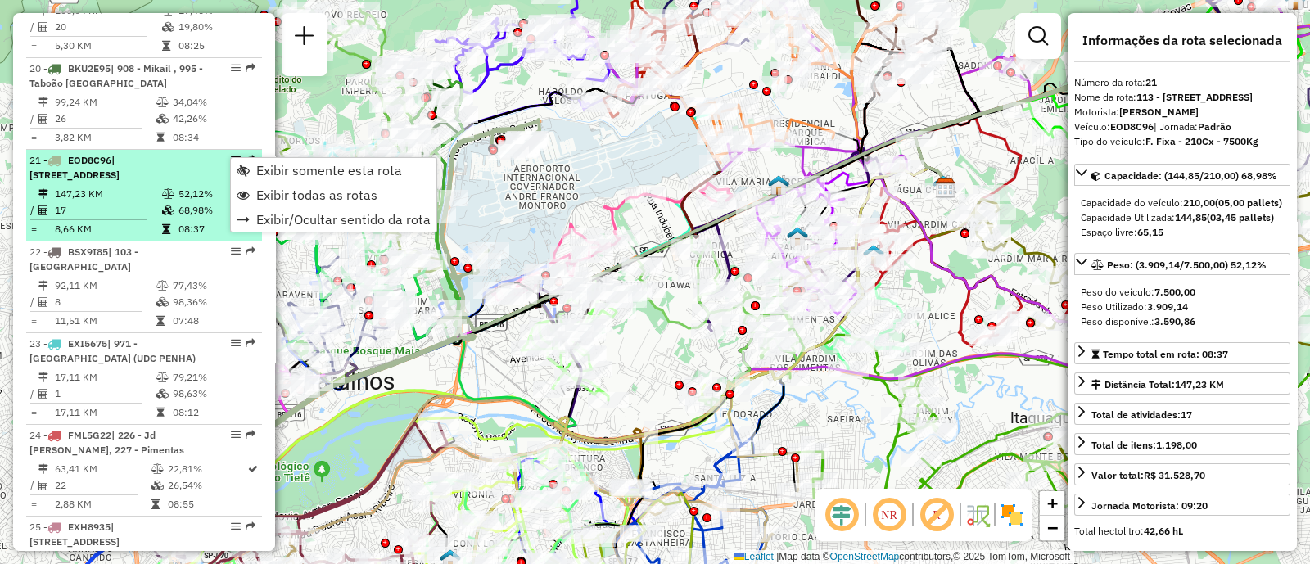
click at [231, 156] on em at bounding box center [236, 160] width 10 height 10
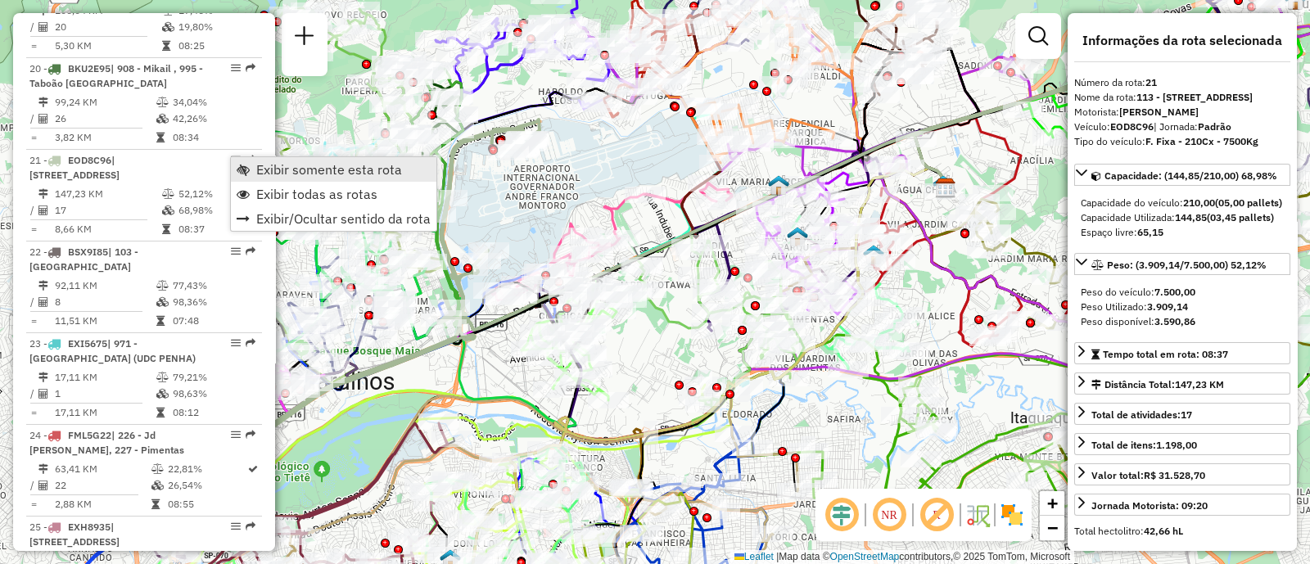
click at [346, 172] on span "Exibir somente esta rota" at bounding box center [329, 169] width 146 height 13
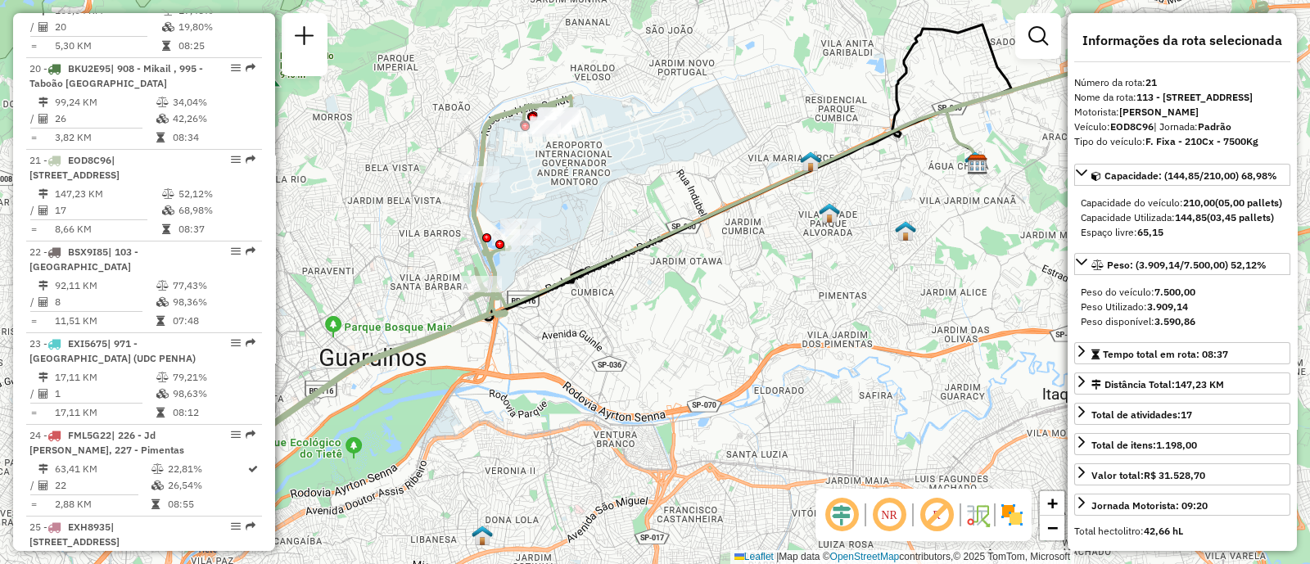
drag, startPoint x: 627, startPoint y: 320, endPoint x: 889, endPoint y: 188, distance: 293.0
click at [889, 188] on div "Janela de atendimento Grade de atendimento Capacidade Transportadoras Veículos …" at bounding box center [655, 282] width 1310 height 564
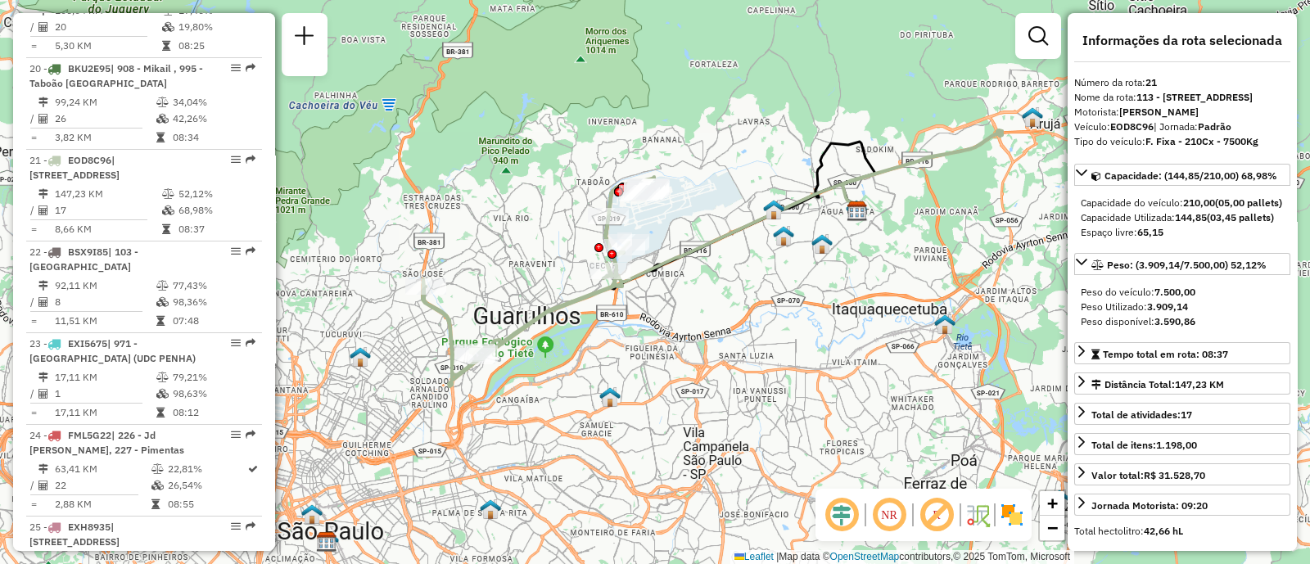
drag, startPoint x: 860, startPoint y: 202, endPoint x: 744, endPoint y: 286, distance: 143.2
click at [744, 286] on div "Janela de atendimento Grade de atendimento Capacidade Transportadoras Veículos …" at bounding box center [655, 282] width 1310 height 564
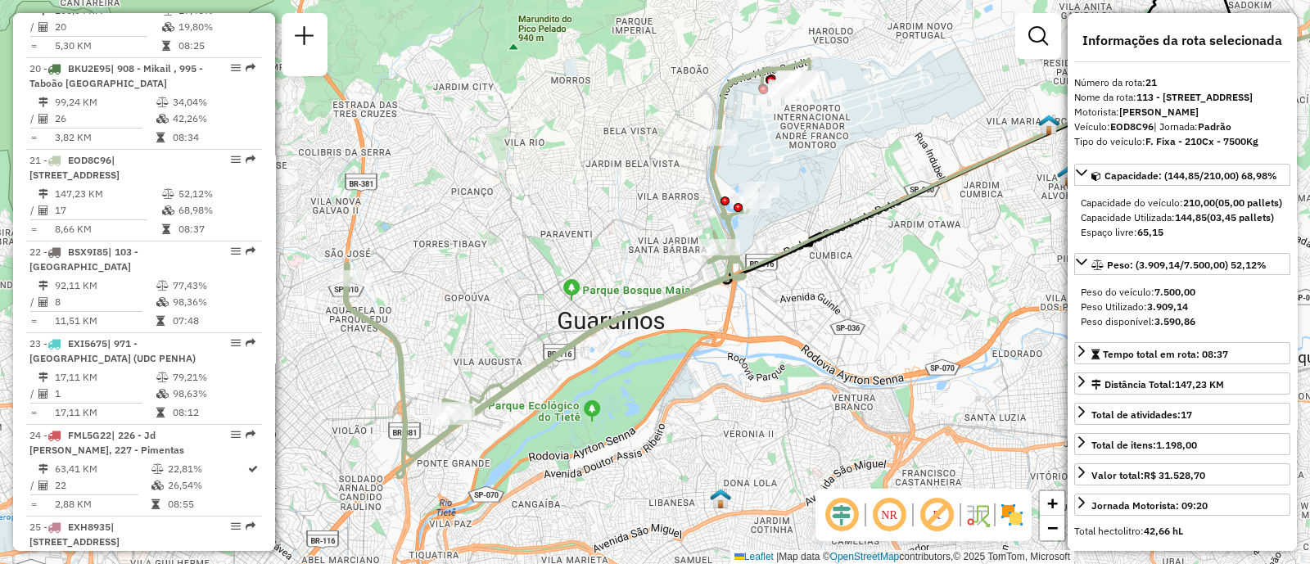
drag, startPoint x: 637, startPoint y: 246, endPoint x: 586, endPoint y: 255, distance: 51.6
click at [586, 255] on div "Janela de atendimento Grade de atendimento Capacidade Transportadoras Veículos …" at bounding box center [655, 282] width 1310 height 564
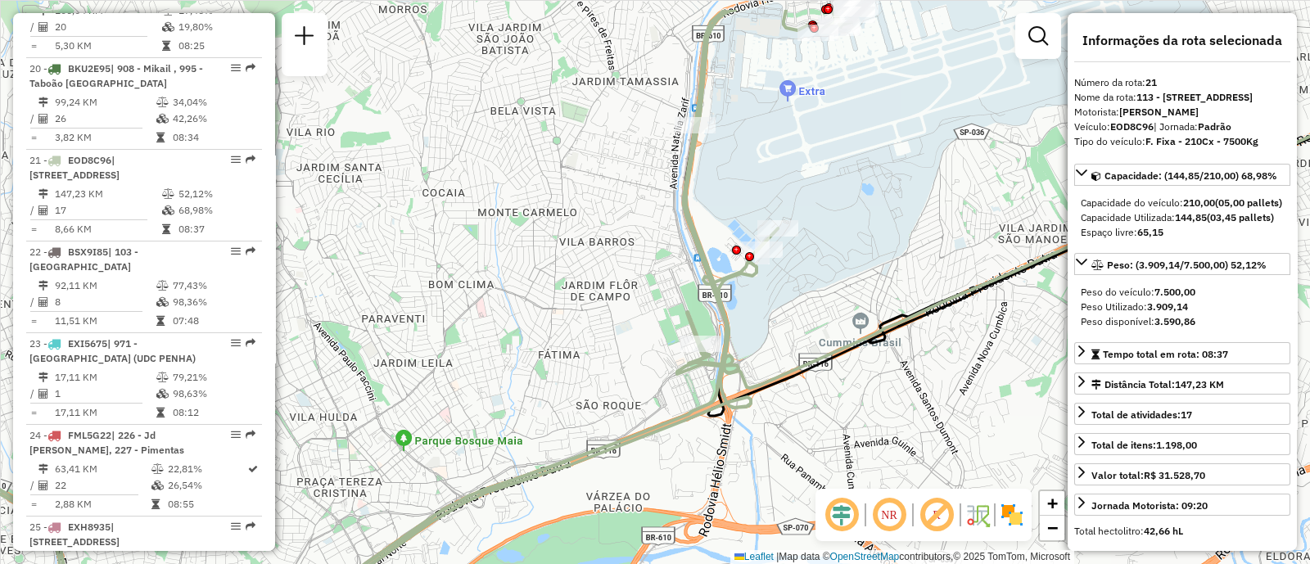
drag, startPoint x: 830, startPoint y: 174, endPoint x: 830, endPoint y: 201, distance: 27.0
click at [830, 201] on div "Janela de atendimento Grade de atendimento Capacidade Transportadoras Veículos …" at bounding box center [655, 282] width 1310 height 564
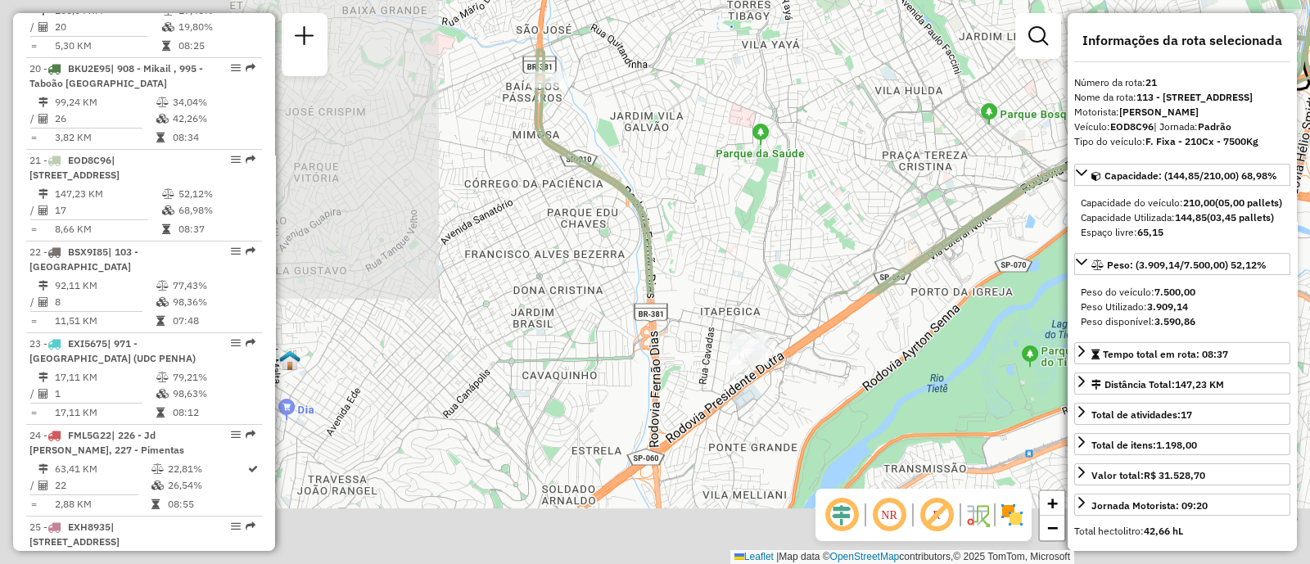
drag, startPoint x: 504, startPoint y: 409, endPoint x: 1104, endPoint y: 63, distance: 692.7
click at [1104, 63] on hb-router-mapa "Informações da Sessão 1275708 - [DATE] Criação: [DATE] 15:14 Depósito: CDD Guar…" at bounding box center [655, 282] width 1310 height 564
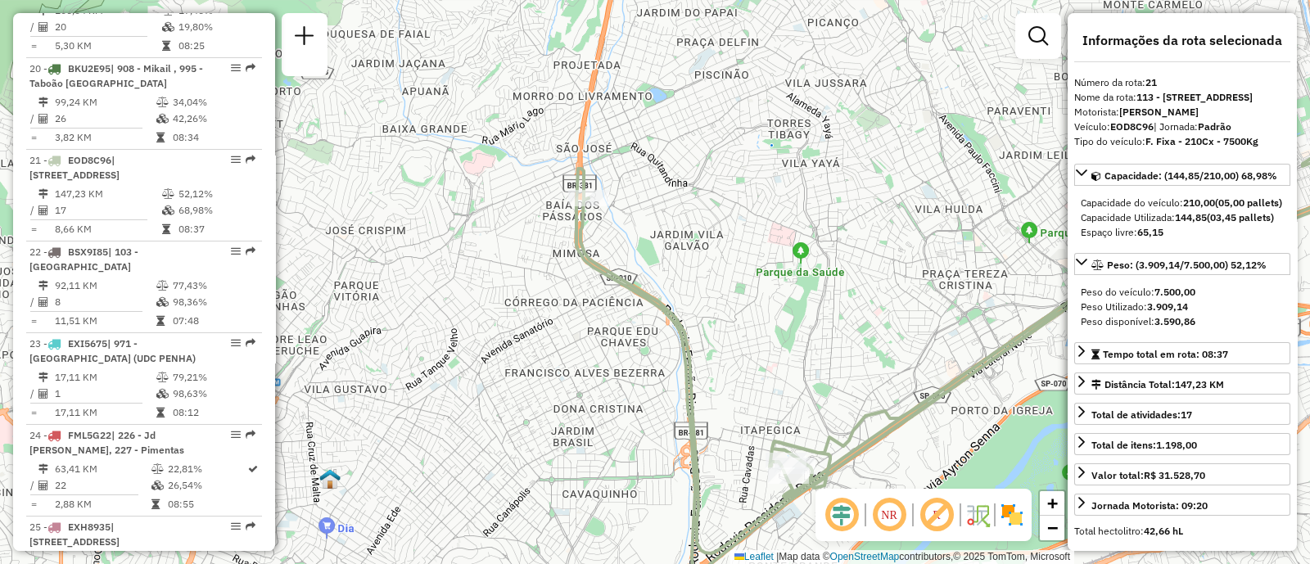
drag, startPoint x: 785, startPoint y: 209, endPoint x: 733, endPoint y: 335, distance: 136.6
click at [826, 373] on div "Janela de atendimento Grade de atendimento Capacidade Transportadoras Veículos …" at bounding box center [655, 282] width 1310 height 564
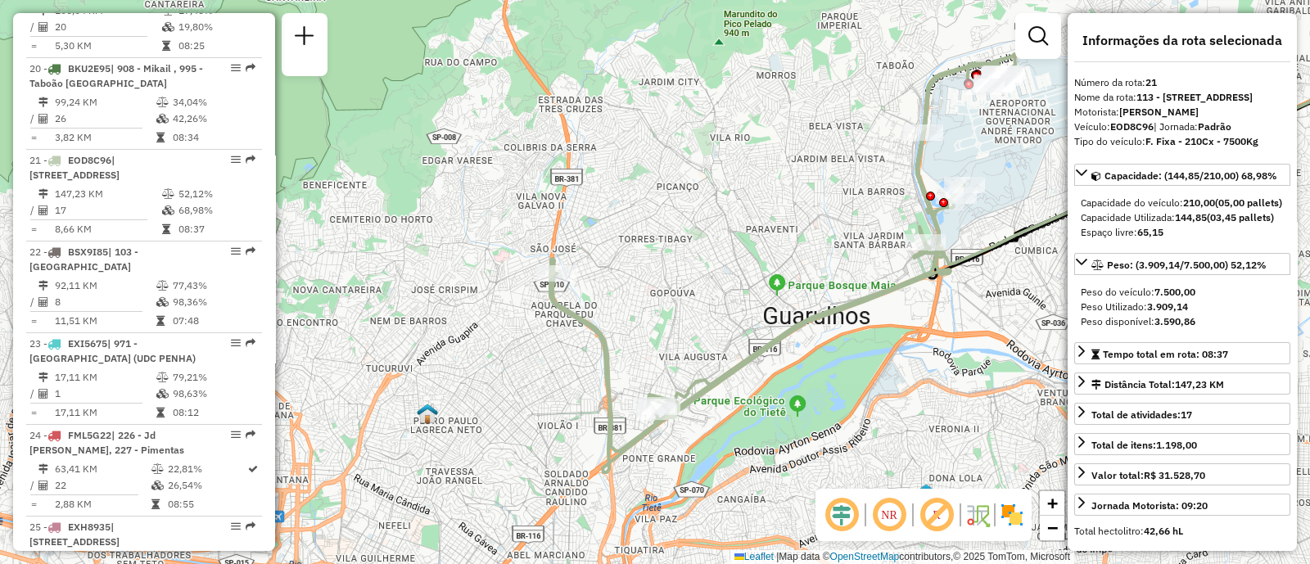
drag, startPoint x: 784, startPoint y: 308, endPoint x: 640, endPoint y: 328, distance: 145.6
click at [641, 328] on div "Janela de atendimento Grade de atendimento Capacidade Transportadoras Veículos …" at bounding box center [655, 282] width 1310 height 564
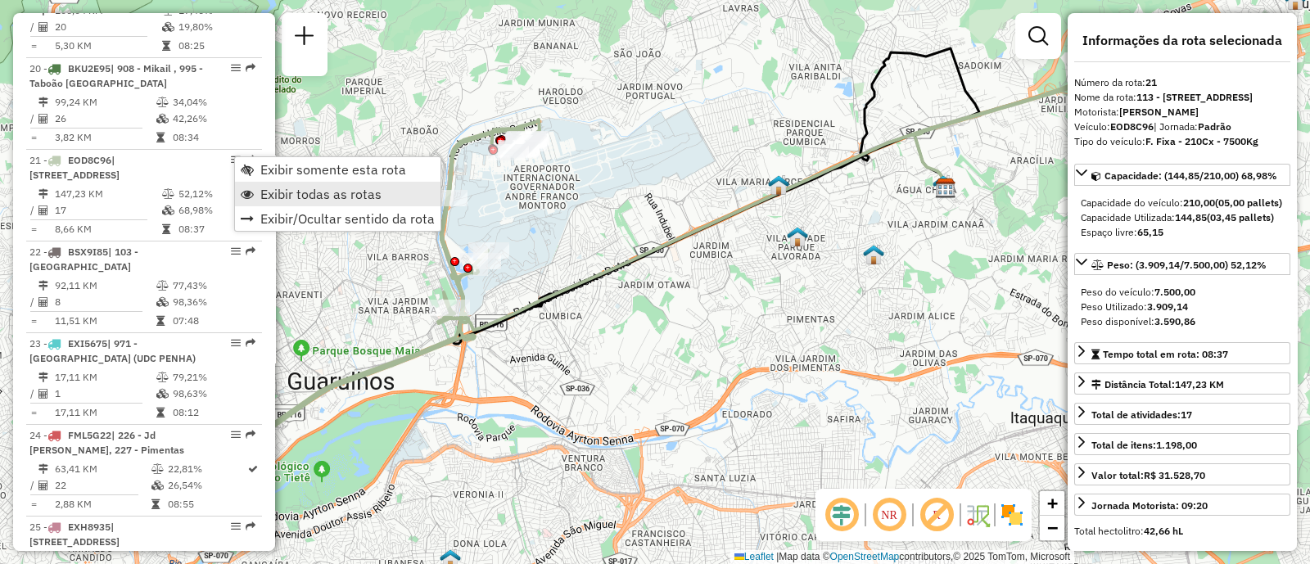
click at [332, 198] on span "Exibir todas as rotas" at bounding box center [320, 194] width 121 height 13
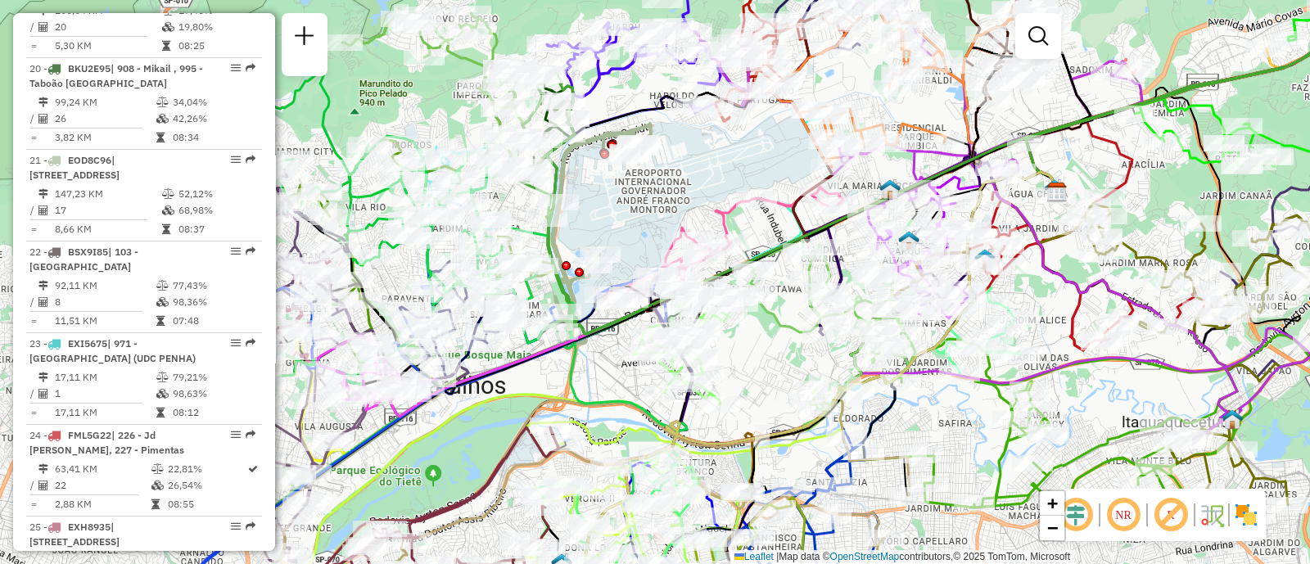
drag, startPoint x: 561, startPoint y: 198, endPoint x: 673, endPoint y: 203, distance: 112.3
click at [673, 202] on div "Janela de atendimento Grade de atendimento Capacidade Transportadoras Veículos …" at bounding box center [655, 282] width 1310 height 564
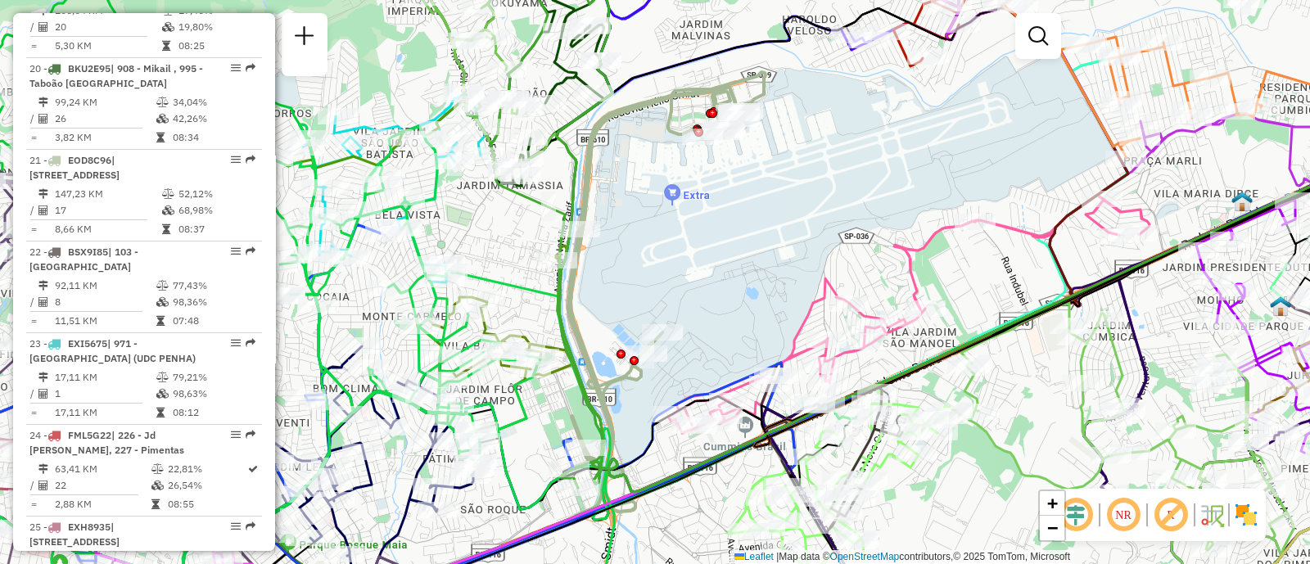
drag, startPoint x: 598, startPoint y: 267, endPoint x: 639, endPoint y: 293, distance: 48.6
click at [639, 293] on div "Janela de atendimento Grade de atendimento Capacidade Transportadoras Veículos …" at bounding box center [655, 282] width 1310 height 564
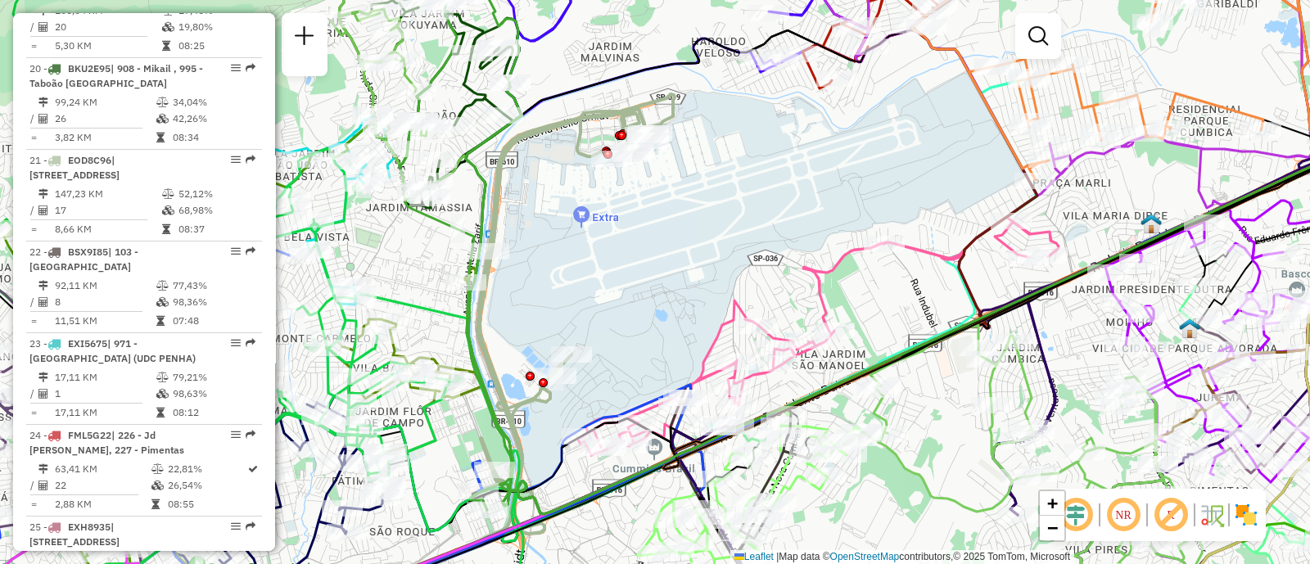
drag, startPoint x: 1007, startPoint y: 178, endPoint x: 884, endPoint y: 197, distance: 125.2
click at [897, 196] on div "Janela de atendimento Grade de atendimento Capacidade Transportadoras Veículos …" at bounding box center [655, 282] width 1310 height 564
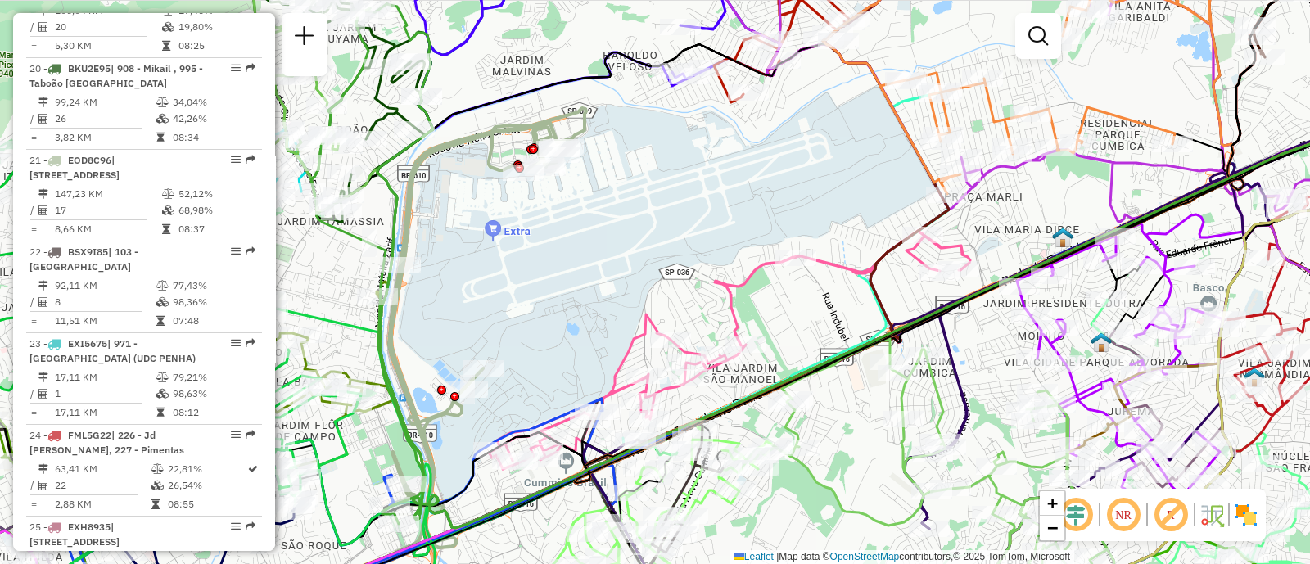
drag, startPoint x: 904, startPoint y: 179, endPoint x: 831, endPoint y: 191, distance: 73.8
click at [831, 191] on div "Janela de atendimento Grade de atendimento Capacidade Transportadoras Veículos …" at bounding box center [655, 282] width 1310 height 564
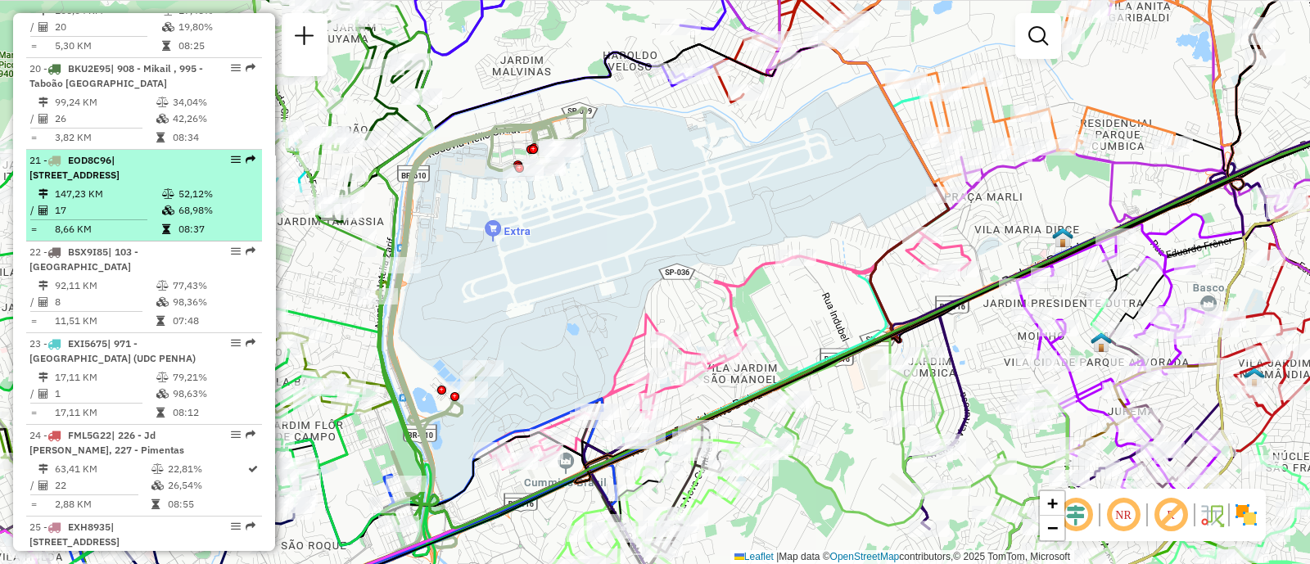
select select "**********"
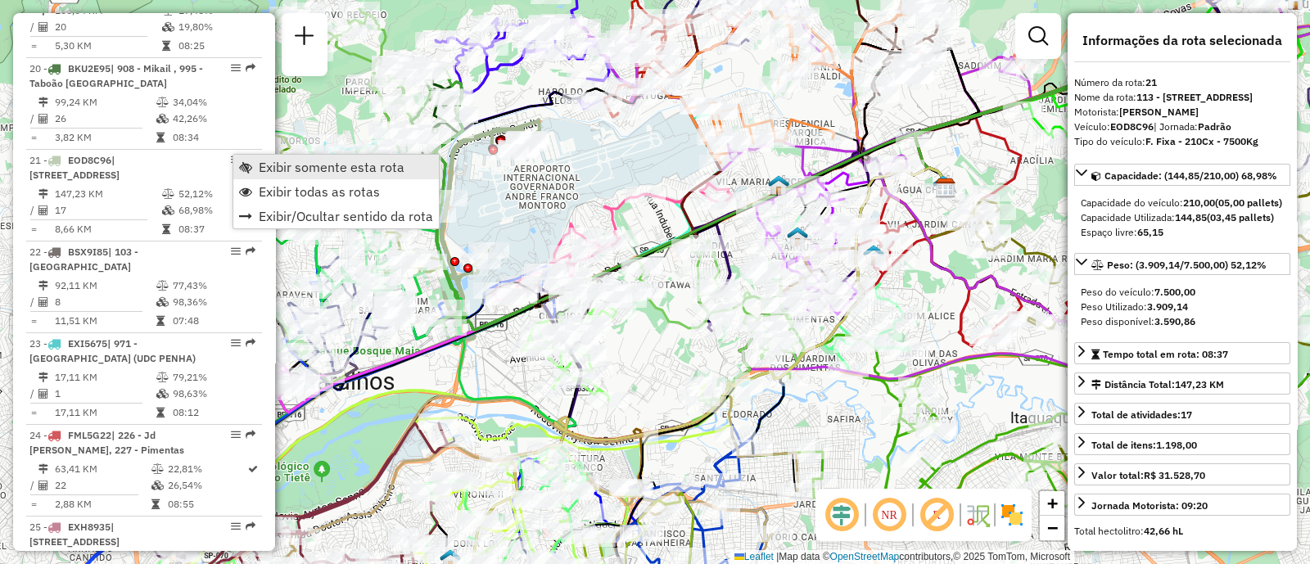
click at [389, 170] on span "Exibir somente esta rota" at bounding box center [332, 167] width 146 height 13
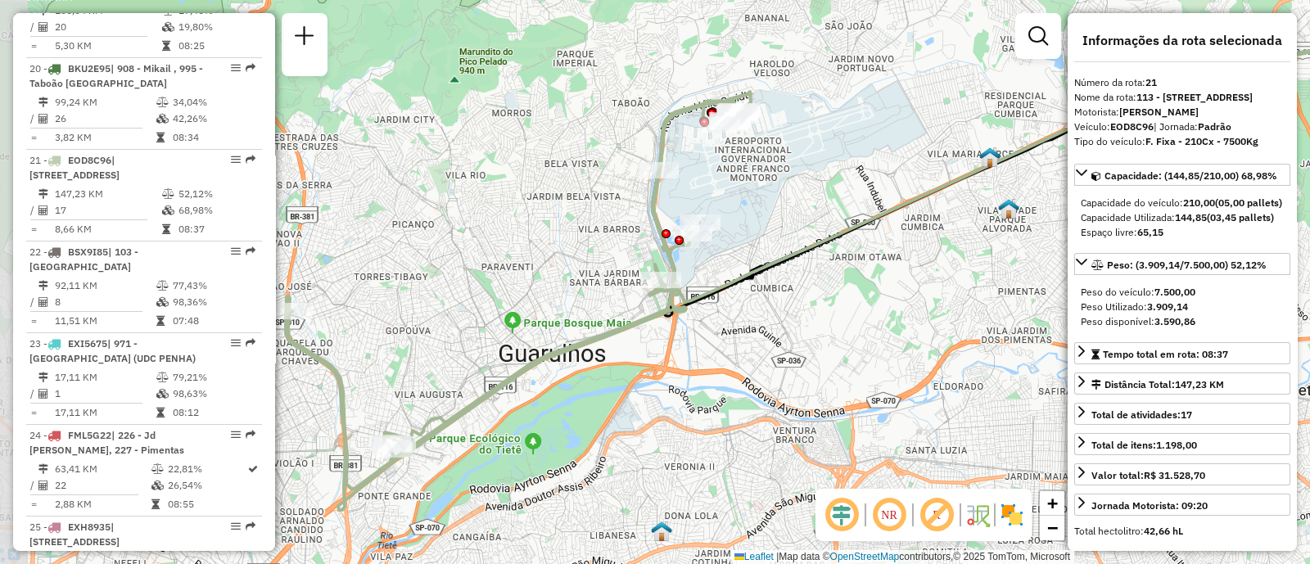
drag, startPoint x: 819, startPoint y: 239, endPoint x: 1030, endPoint y: 211, distance: 213.1
click at [1030, 211] on div "Janela de atendimento Grade de atendimento Capacidade Transportadoras Veículos …" at bounding box center [655, 282] width 1310 height 564
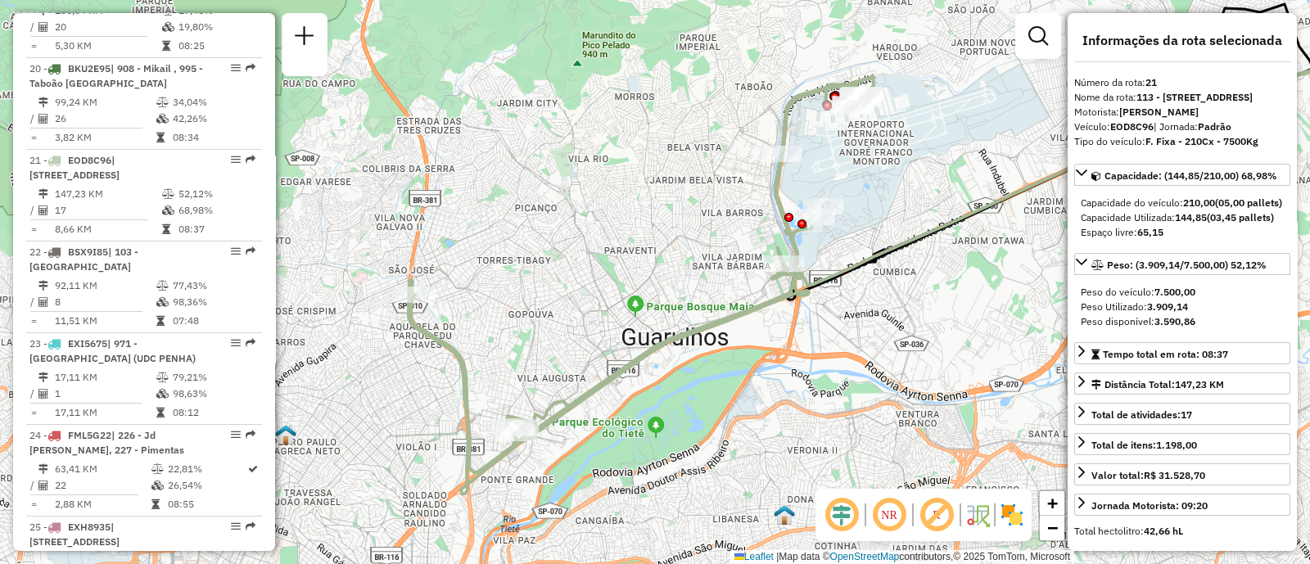
drag, startPoint x: 818, startPoint y: 316, endPoint x: 913, endPoint y: 309, distance: 95.3
click at [913, 309] on div "Janela de atendimento Grade de atendimento Capacidade Transportadoras Veículos …" at bounding box center [655, 282] width 1310 height 564
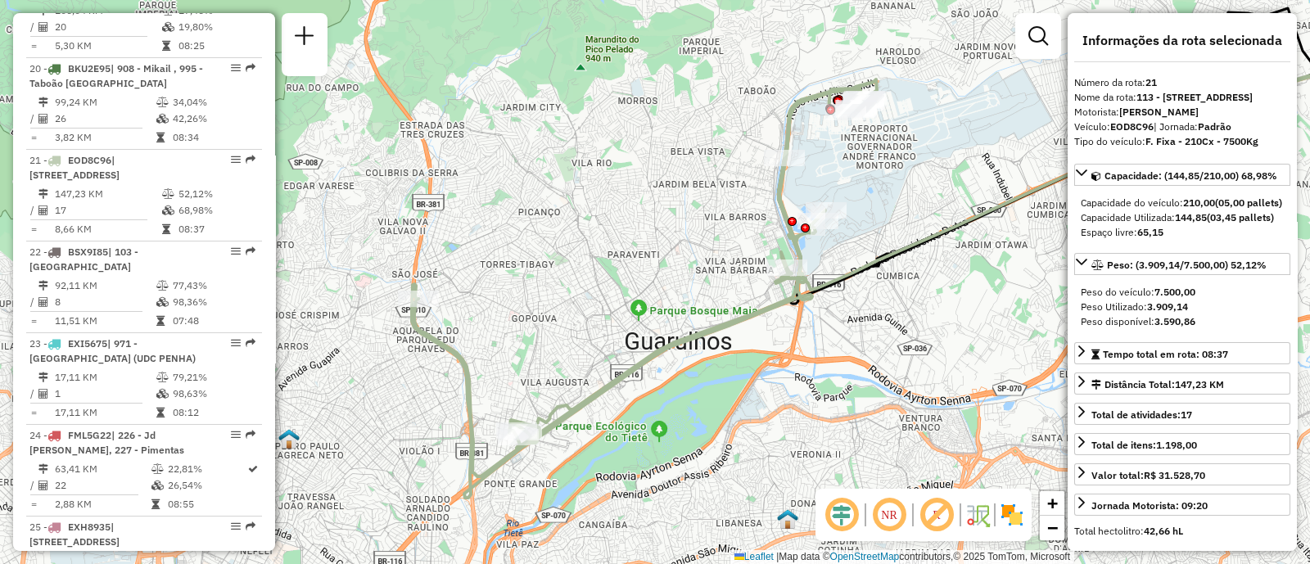
click at [706, 468] on div "Janela de atendimento Grade de atendimento Capacidade Transportadoras Veículos …" at bounding box center [655, 282] width 1310 height 564
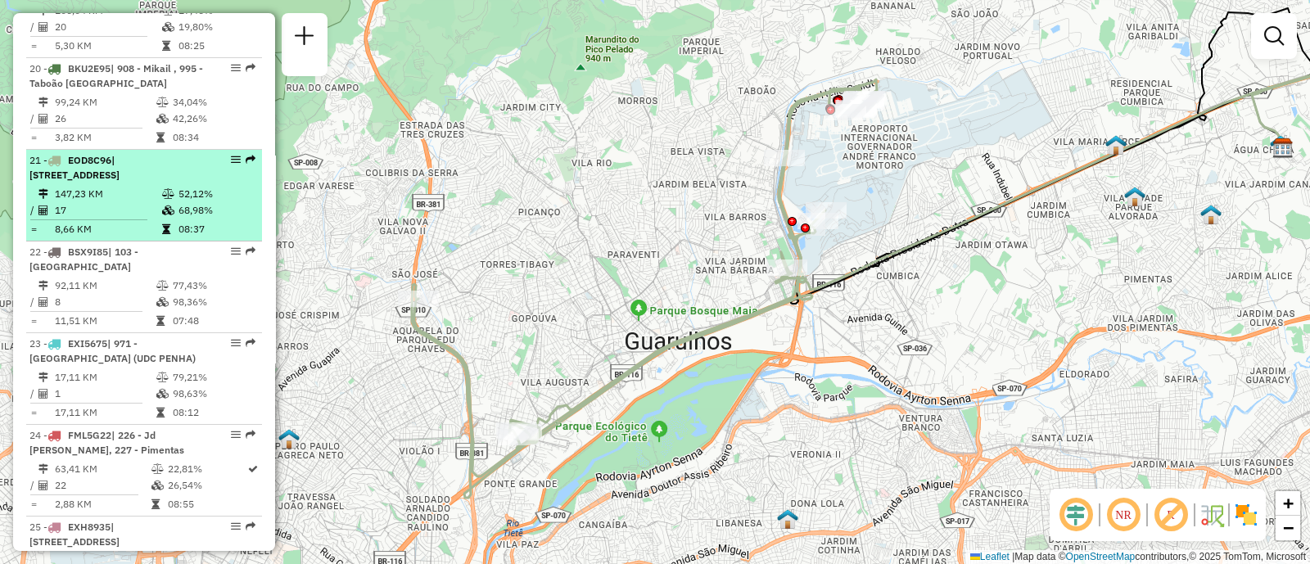
select select "**********"
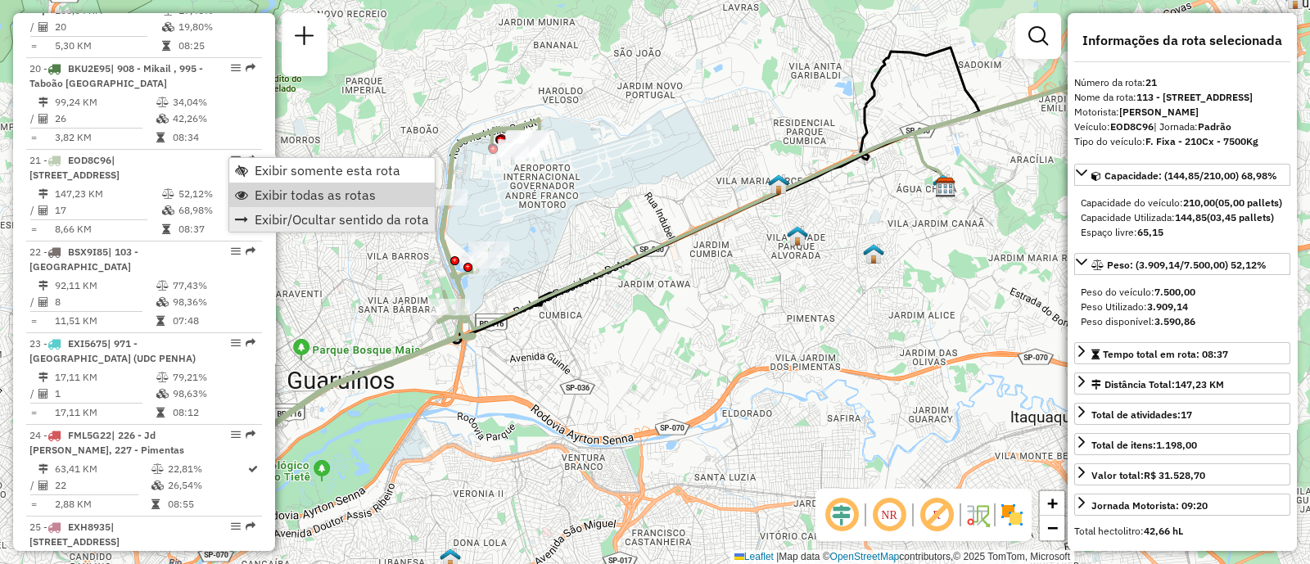
drag, startPoint x: 356, startPoint y: 190, endPoint x: 426, endPoint y: 225, distance: 78.0
click at [356, 190] on span "Exibir todas as rotas" at bounding box center [315, 194] width 121 height 13
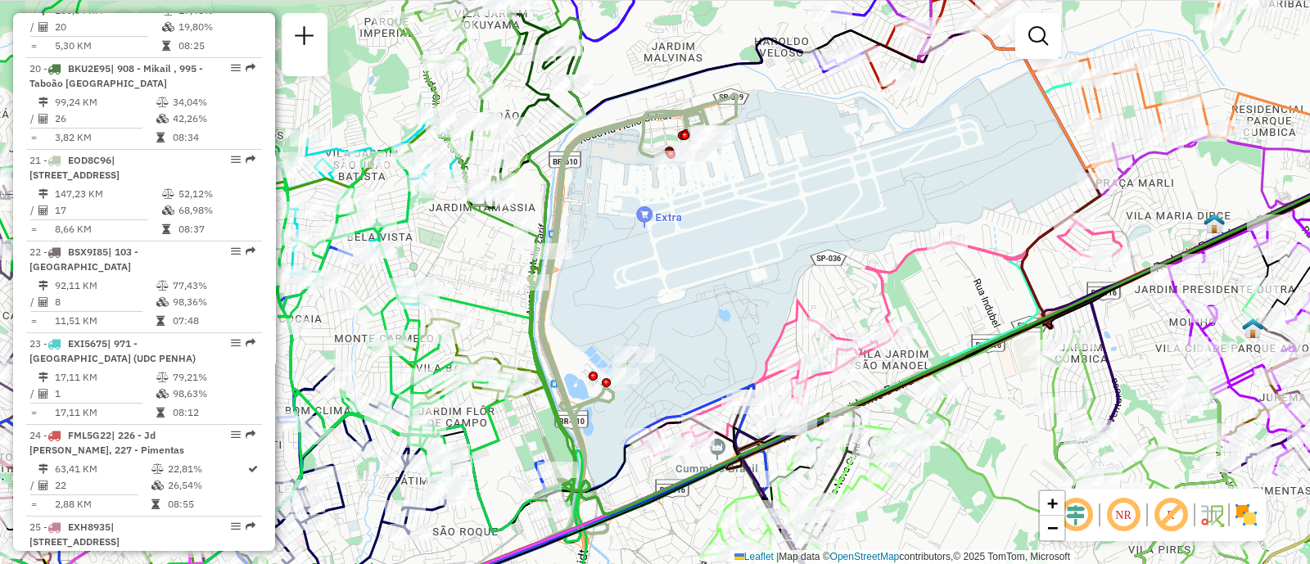
drag, startPoint x: 475, startPoint y: 247, endPoint x: 604, endPoint y: 305, distance: 141.5
click at [604, 305] on div "Janela de atendimento Grade de atendimento Capacidade Transportadoras Veículos …" at bounding box center [655, 282] width 1310 height 564
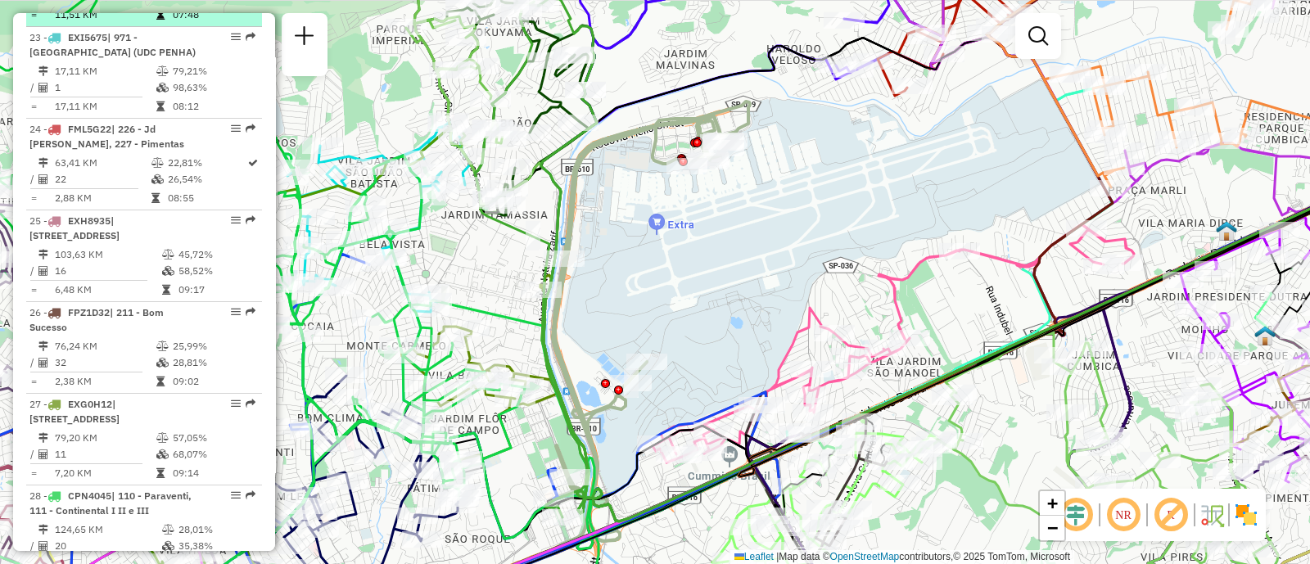
scroll to position [2763, 0]
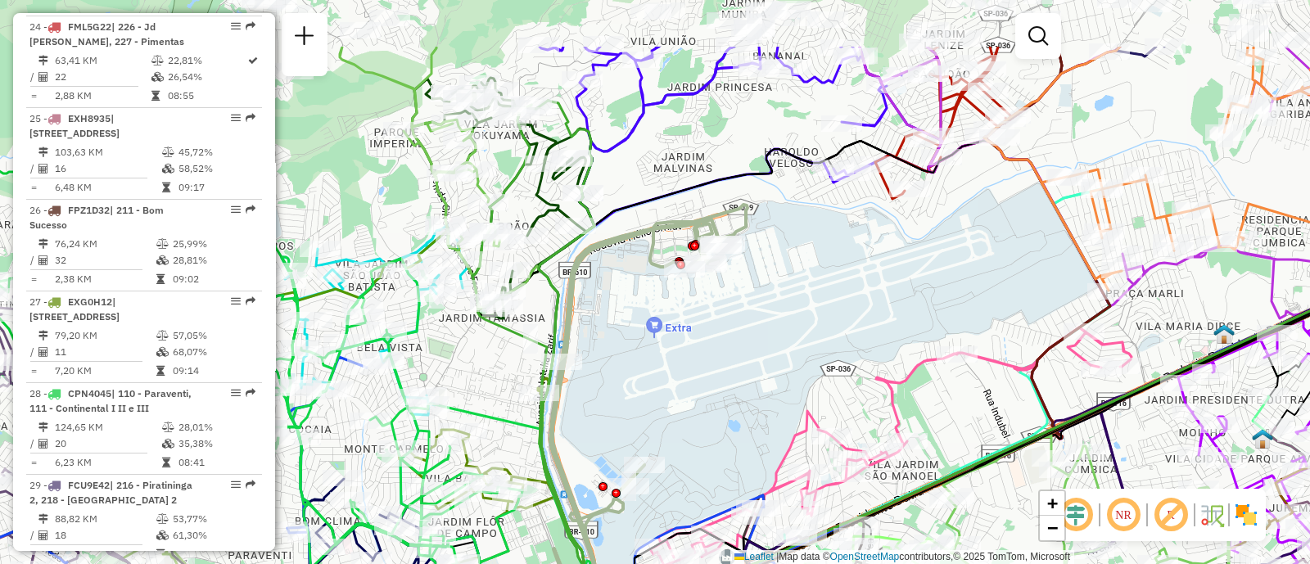
drag, startPoint x: 772, startPoint y: 228, endPoint x: 770, endPoint y: 331, distance: 103.2
click at [770, 331] on div "Janela de atendimento Grade de atendimento Capacidade Transportadoras Veículos …" at bounding box center [655, 282] width 1310 height 564
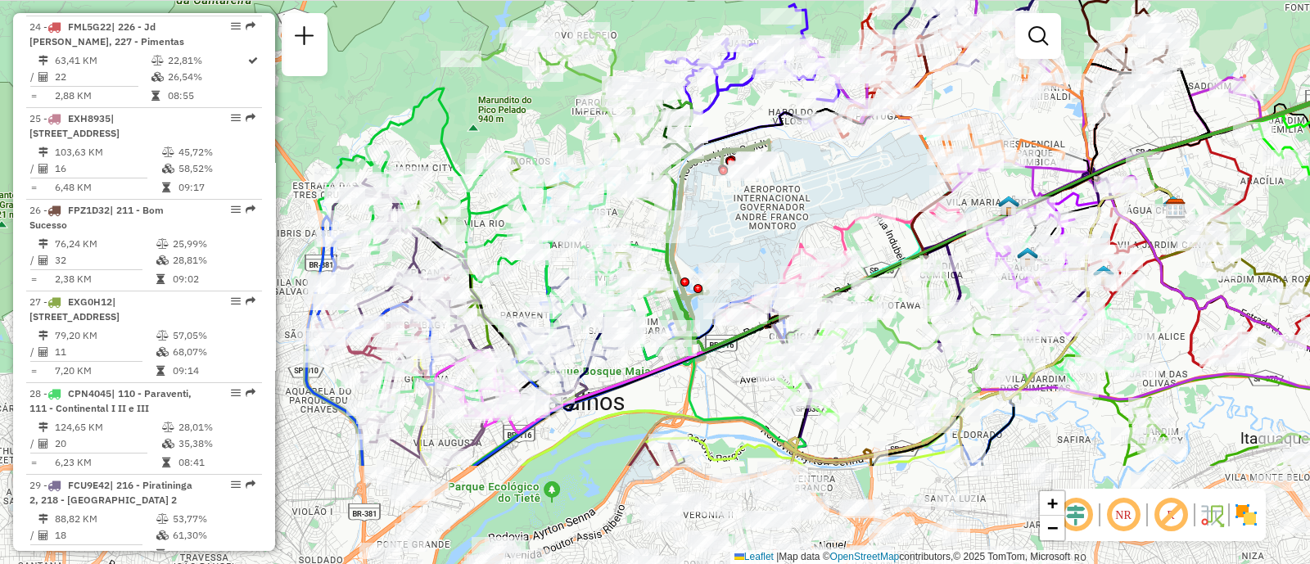
drag, startPoint x: 649, startPoint y: 395, endPoint x: 760, endPoint y: 240, distance: 190.2
click at [760, 240] on div "Janela de atendimento Grade de atendimento Capacidade Transportadoras Veículos …" at bounding box center [655, 282] width 1310 height 564
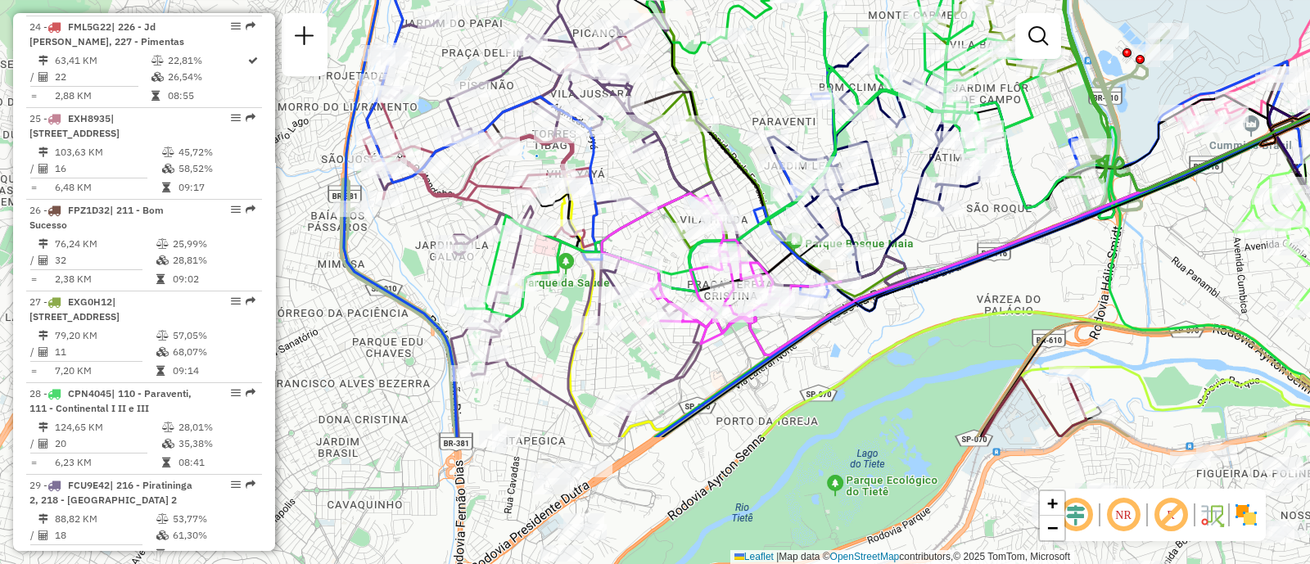
drag, startPoint x: 627, startPoint y: 380, endPoint x: 1005, endPoint y: 197, distance: 420.5
click at [1005, 197] on div "Janela de atendimento Grade de atendimento Capacidade Transportadoras Veículos …" at bounding box center [655, 282] width 1310 height 564
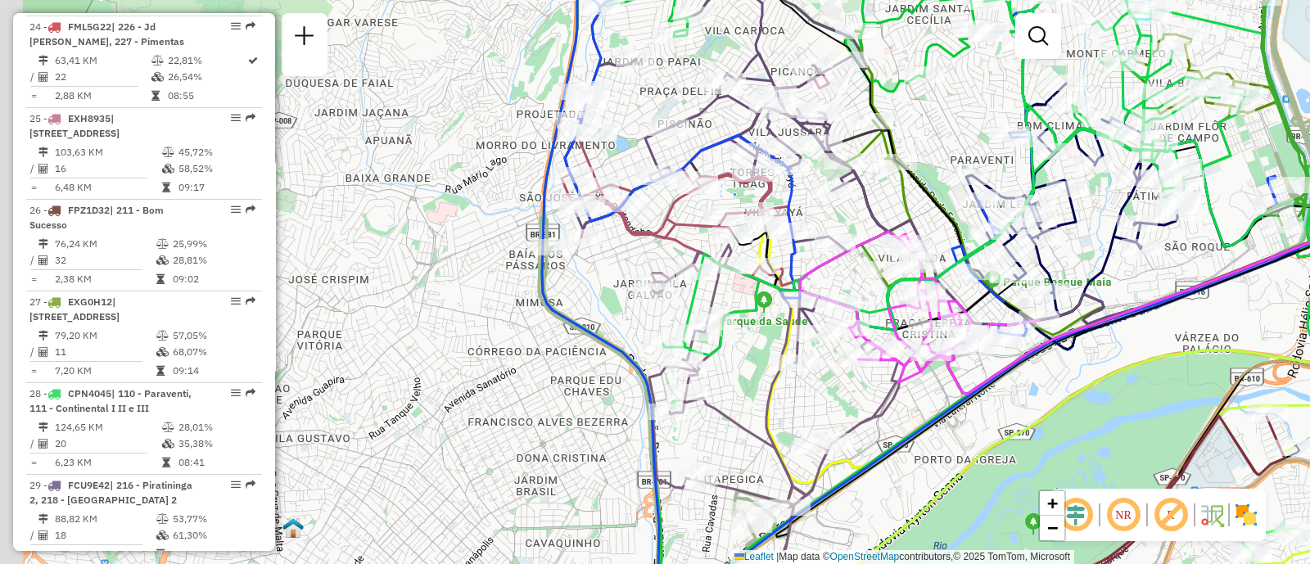
drag, startPoint x: 410, startPoint y: 233, endPoint x: 622, endPoint y: 274, distance: 216.7
click at [622, 274] on div "Janela de atendimento Grade de atendimento Capacidade Transportadoras Veículos …" at bounding box center [655, 282] width 1310 height 564
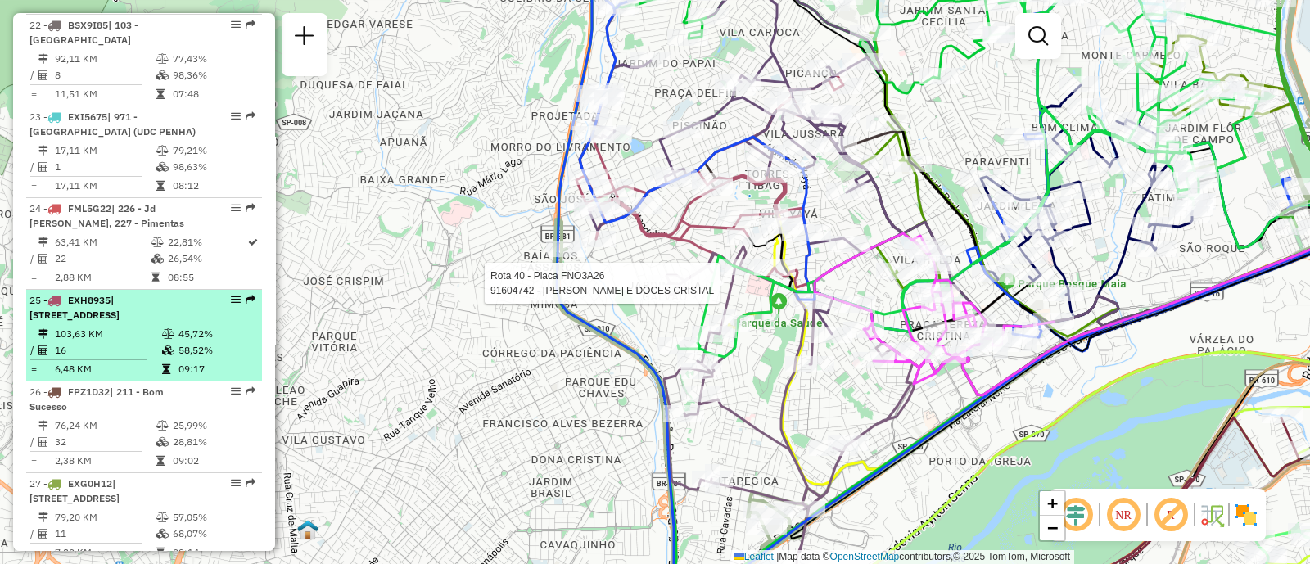
scroll to position [2559, 0]
